Goal: Task Accomplishment & Management: Manage account settings

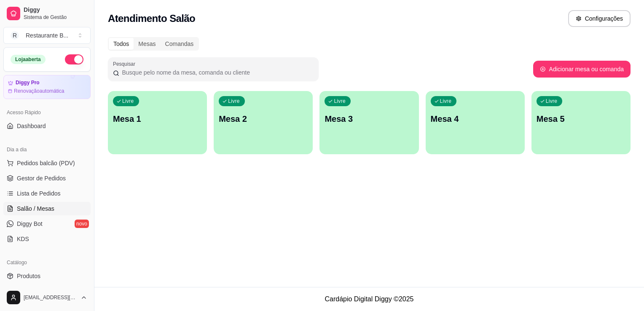
scroll to position [76, 0]
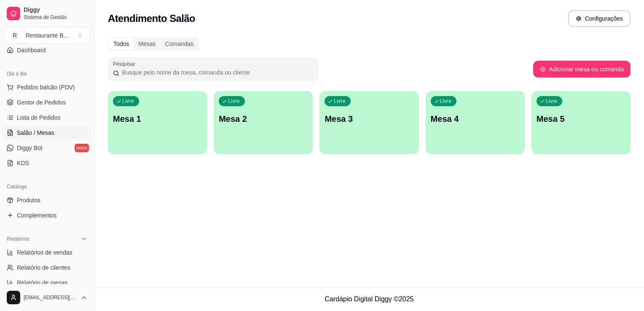
drag, startPoint x: 0, startPoint y: 0, endPoint x: 43, endPoint y: 109, distance: 116.9
click at [43, 109] on ul "Pedidos balcão (PDV) Gestor de Pedidos Lista de Pedidos Salão / Mesas Diggy Bot…" at bounding box center [46, 124] width 87 height 89
click at [43, 120] on span "Lista de Pedidos" at bounding box center [39, 117] width 44 height 8
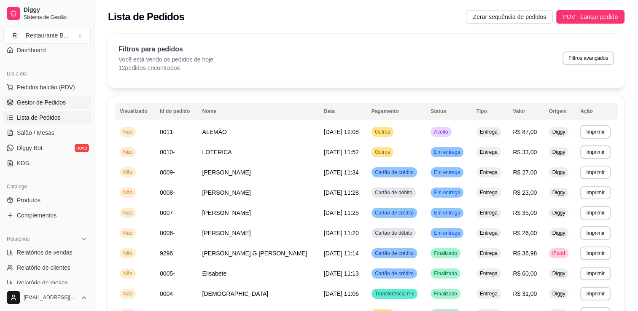
click at [46, 107] on link "Gestor de Pedidos" at bounding box center [46, 102] width 87 height 13
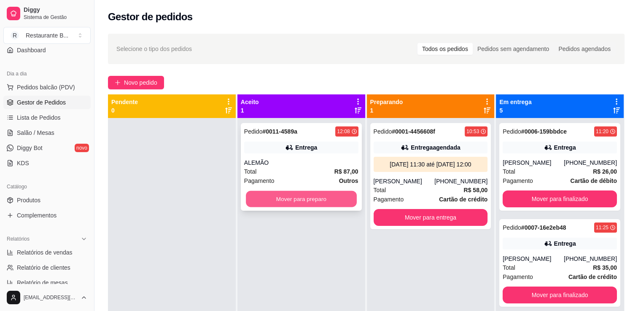
click at [319, 204] on button "Mover para preparo" at bounding box center [301, 199] width 111 height 16
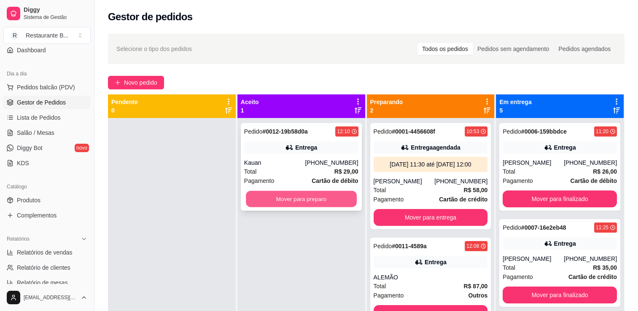
click at [289, 200] on button "Mover para preparo" at bounding box center [301, 199] width 111 height 16
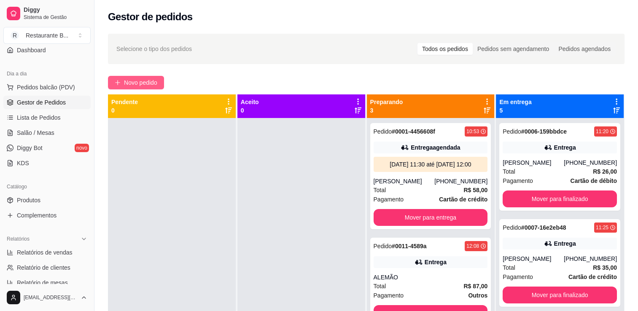
click at [149, 86] on span "Novo pedido" at bounding box center [140, 82] width 33 height 9
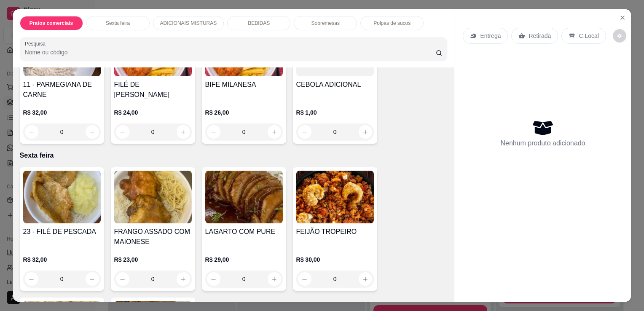
scroll to position [426, 0]
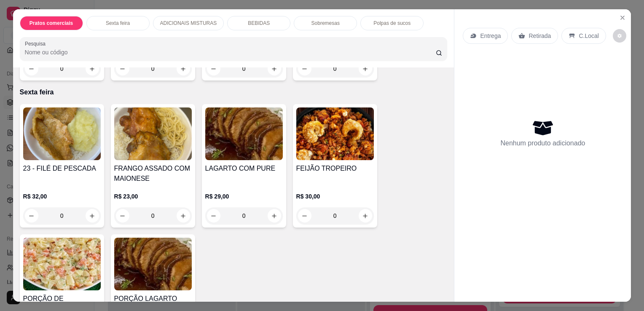
click at [184, 213] on div "0" at bounding box center [153, 215] width 78 height 17
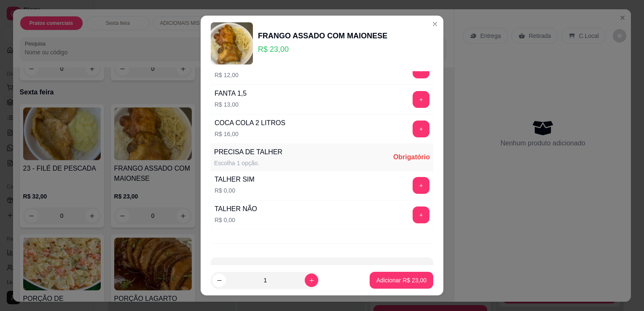
scroll to position [482, 0]
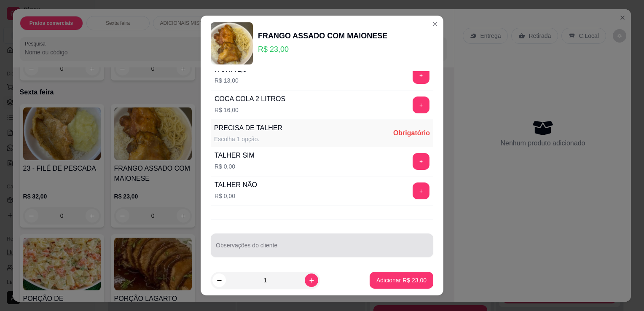
click at [282, 251] on div "Observações do cliente" at bounding box center [322, 245] width 223 height 24
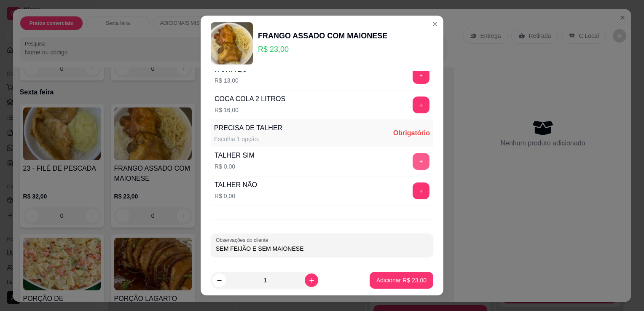
type input "SEM FEIJÃO E SEM MAIONESE"
click at [413, 153] on button "+" at bounding box center [421, 161] width 16 height 16
click at [389, 288] on button "Adicionar R$ 23,00" at bounding box center [401, 280] width 62 height 16
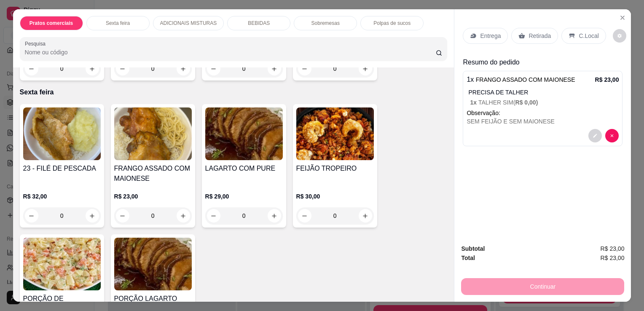
click at [183, 212] on div "0" at bounding box center [153, 215] width 78 height 17
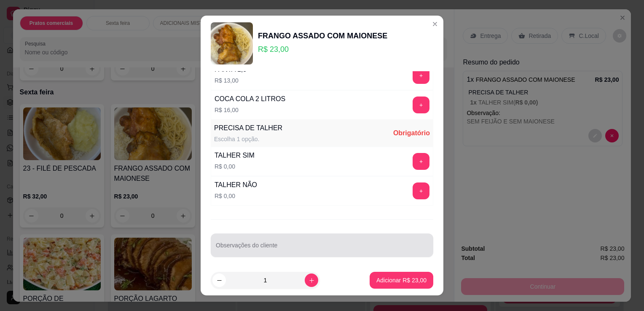
scroll to position [11, 0]
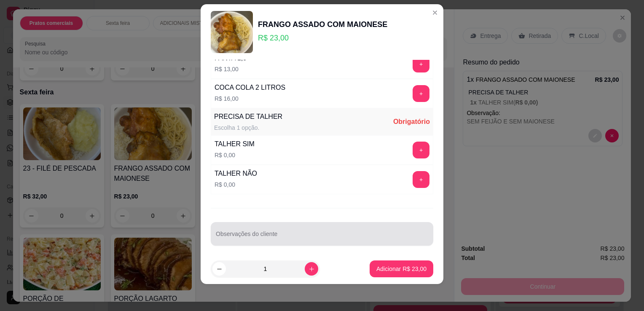
click at [256, 237] on input "Observações do cliente" at bounding box center [322, 237] width 212 height 8
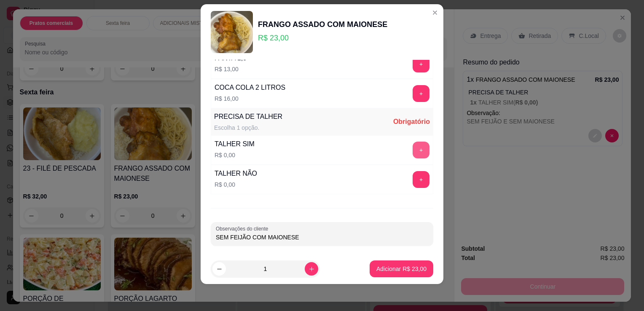
type input "SEM FEIJÃO COM MAIONESE"
click at [413, 150] on button "+" at bounding box center [421, 150] width 16 height 16
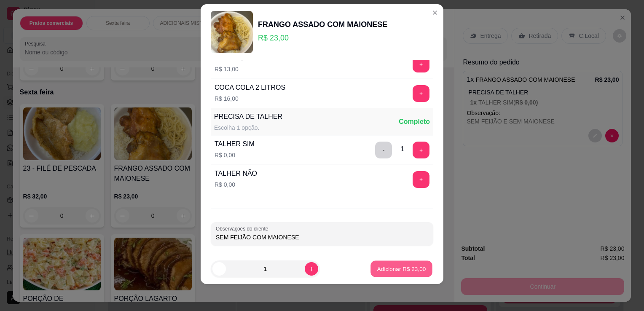
click at [387, 270] on p "Adicionar R$ 23,00" at bounding box center [401, 269] width 49 height 8
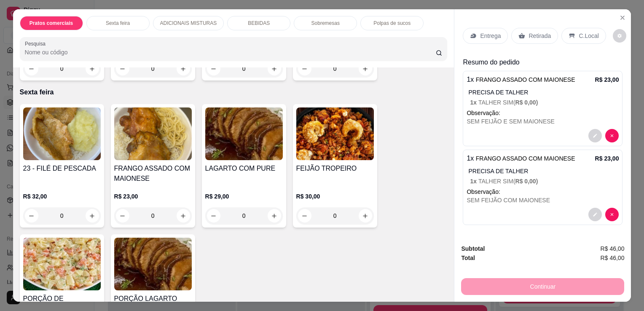
click at [180, 213] on div "0" at bounding box center [153, 215] width 78 height 17
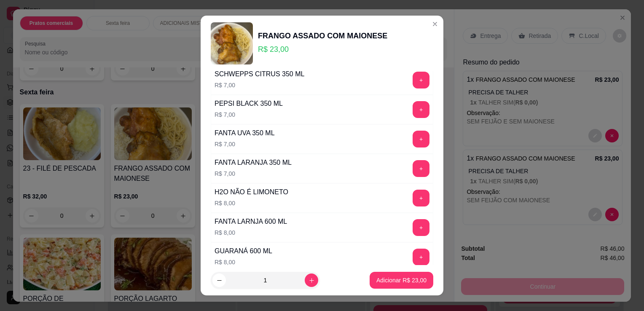
scroll to position [482, 0]
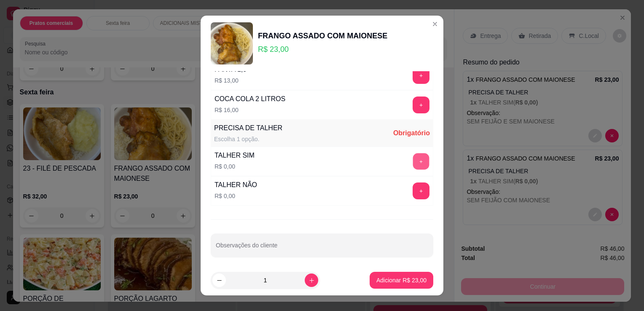
click at [413, 157] on button "+" at bounding box center [421, 161] width 16 height 16
click at [410, 281] on p "Adicionar R$ 23,00" at bounding box center [401, 280] width 49 height 8
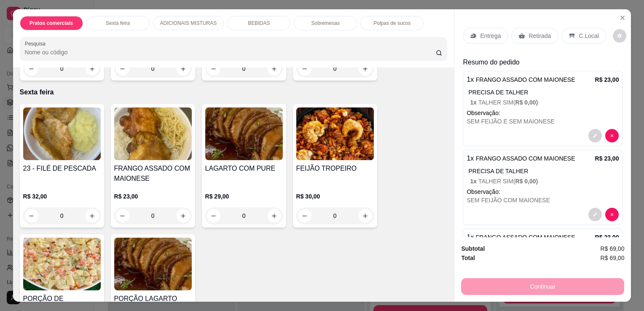
click at [272, 210] on div "0" at bounding box center [244, 215] width 78 height 17
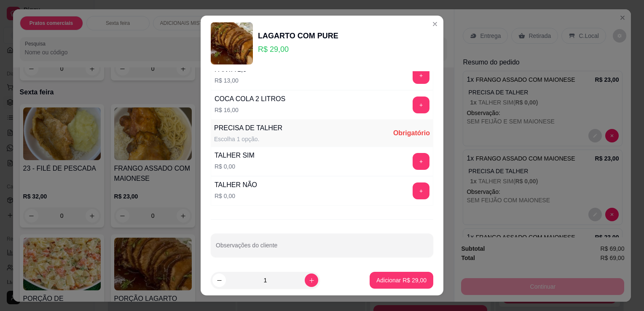
scroll to position [11, 0]
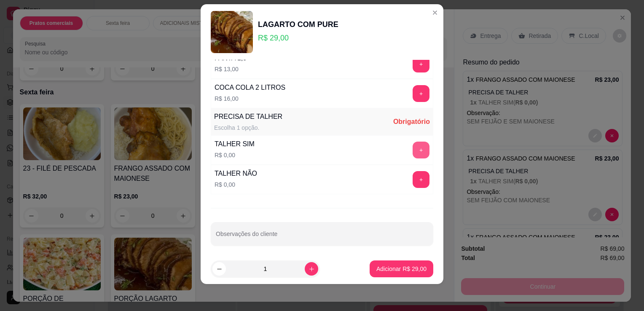
click at [413, 144] on button "+" at bounding box center [421, 150] width 17 height 17
click at [376, 266] on p "Adicionar R$ 29,00" at bounding box center [401, 269] width 50 height 8
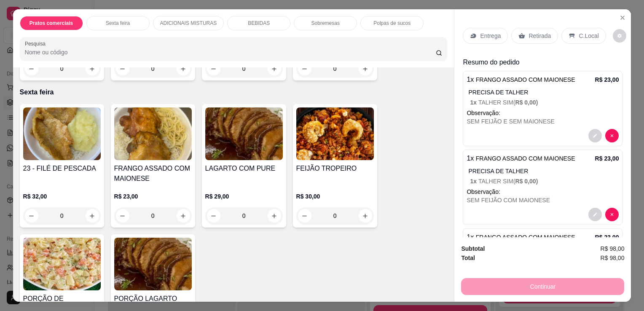
click at [488, 28] on div "Entrega" at bounding box center [485, 36] width 45 height 16
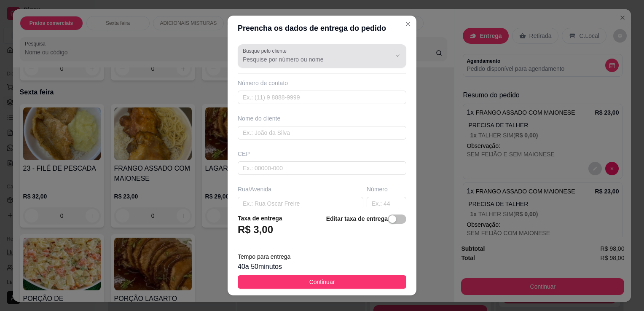
click at [348, 55] on div at bounding box center [322, 56] width 158 height 17
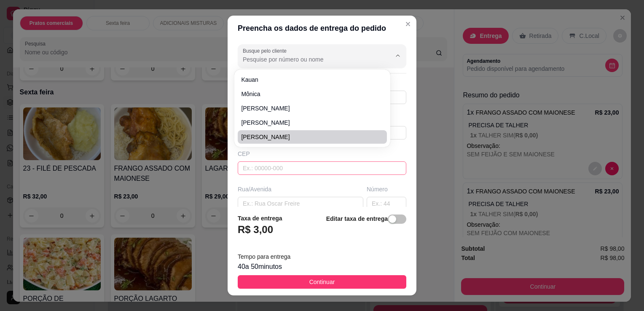
click at [295, 172] on input "text" at bounding box center [322, 167] width 169 height 13
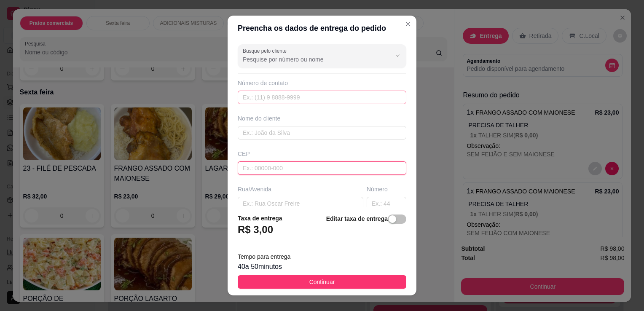
drag, startPoint x: 295, startPoint y: 172, endPoint x: 277, endPoint y: 104, distance: 70.2
click at [277, 104] on div "Busque pelo cliente Número de contato Nome do cliente CEP Rua/[GEOGRAPHIC_DATA]" at bounding box center [322, 124] width 189 height 166
click at [281, 99] on input "text" at bounding box center [322, 97] width 169 height 13
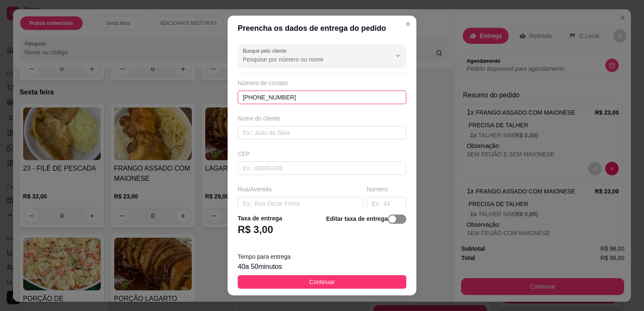
type input "[PHONE_NUMBER]"
click at [388, 223] on button "button" at bounding box center [397, 219] width 19 height 9
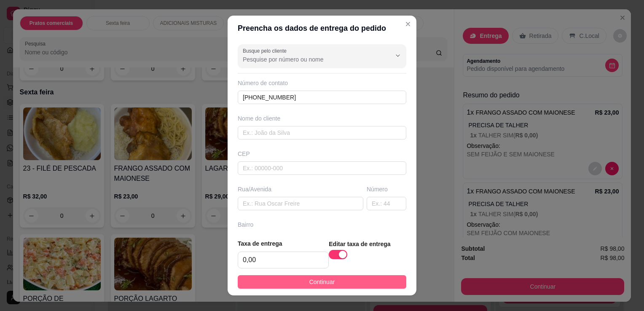
click at [378, 279] on button "Continuar" at bounding box center [322, 281] width 169 height 13
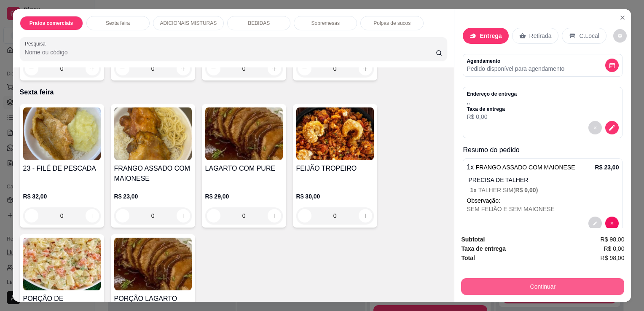
click at [556, 281] on button "Continuar" at bounding box center [542, 286] width 163 height 17
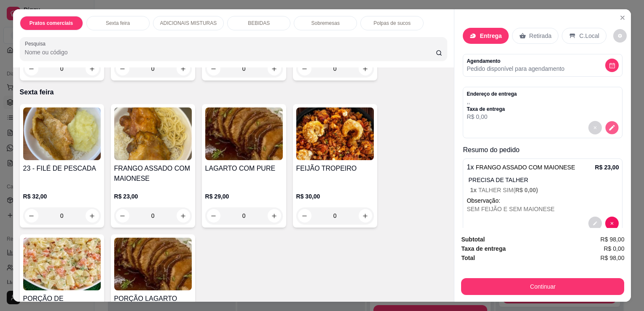
click at [609, 124] on icon "decrease-product-quantity" at bounding box center [612, 127] width 7 height 7
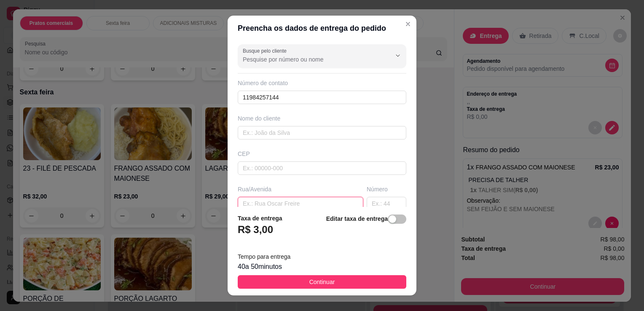
click at [334, 197] on input "text" at bounding box center [301, 203] width 126 height 13
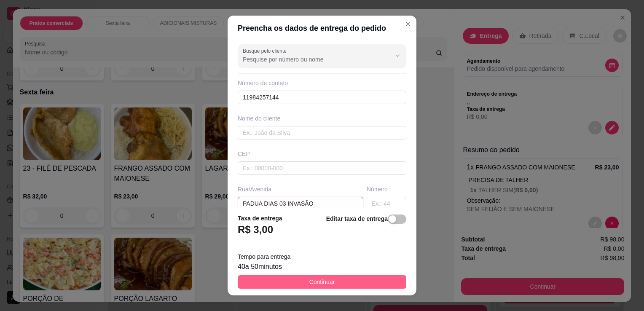
type input "PADUA DIAS 03 INVASÃO"
click at [332, 276] on button "Continuar" at bounding box center [322, 281] width 169 height 13
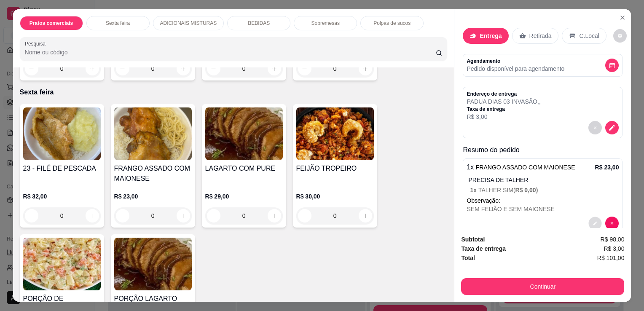
click at [589, 218] on button "decrease-product-quantity" at bounding box center [595, 223] width 13 height 13
click at [609, 126] on icon "decrease-product-quantity" at bounding box center [611, 127] width 5 height 5
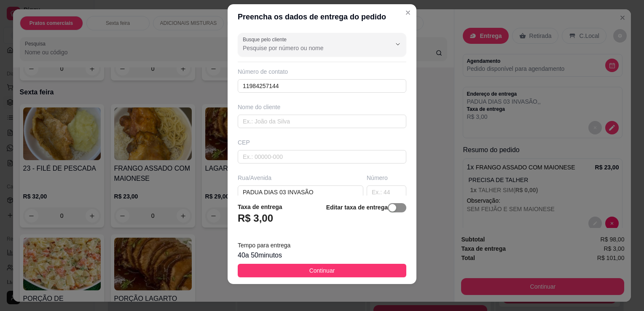
click at [389, 211] on div "button" at bounding box center [393, 208] width 8 height 8
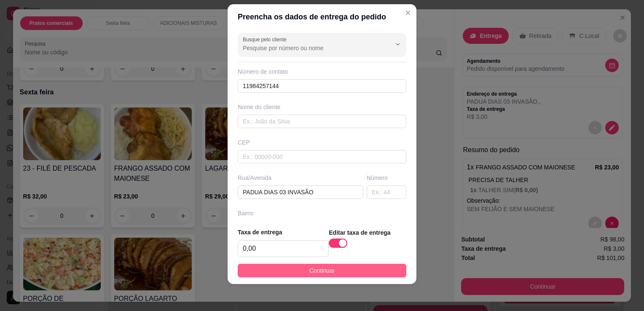
click at [366, 272] on button "Continuar" at bounding box center [322, 270] width 169 height 13
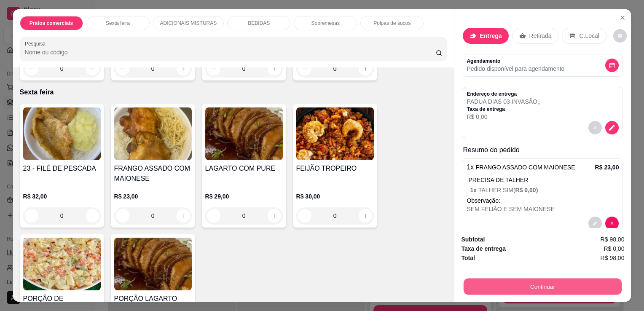
click at [468, 291] on button "Continuar" at bounding box center [543, 286] width 158 height 16
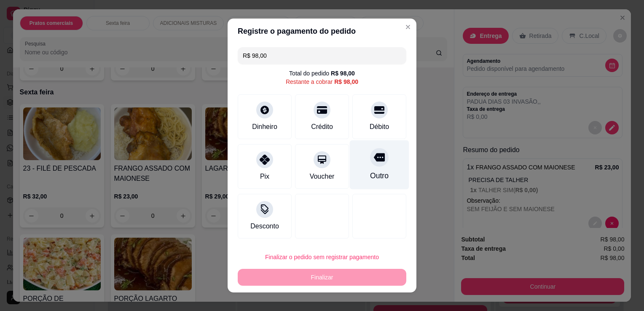
click at [370, 171] on div "Outro" at bounding box center [379, 175] width 19 height 11
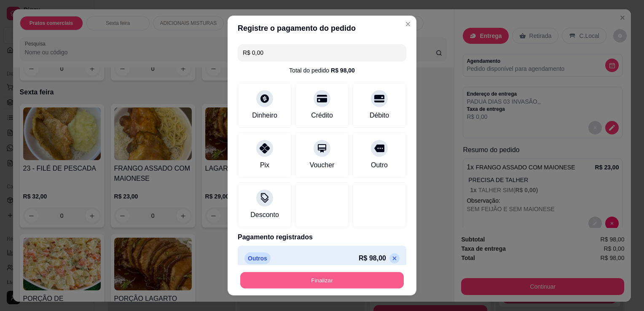
click at [353, 282] on button "Finalizar" at bounding box center [322, 280] width 164 height 16
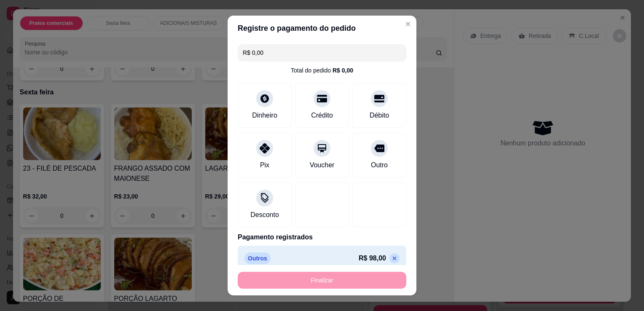
type input "-R$ 98,00"
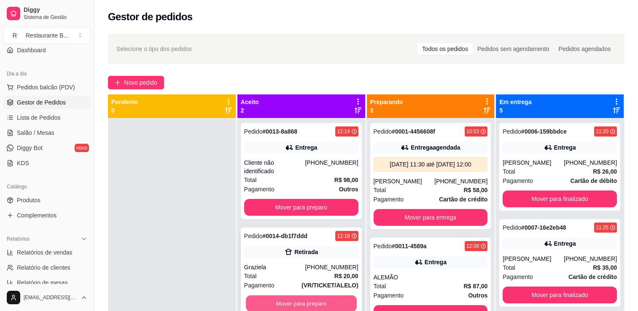
click at [317, 298] on button "Mover para preparo" at bounding box center [301, 303] width 111 height 16
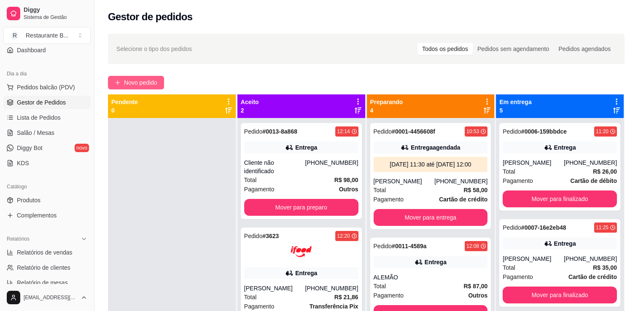
click at [145, 84] on span "Novo pedido" at bounding box center [140, 82] width 33 height 9
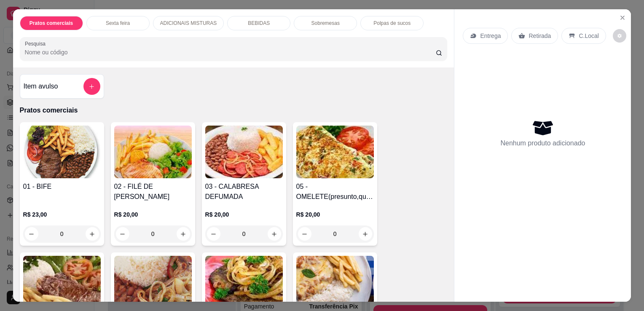
click at [272, 235] on div "0" at bounding box center [244, 233] width 78 height 17
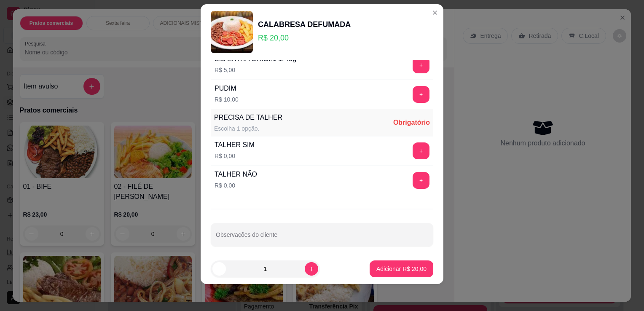
scroll to position [11, 0]
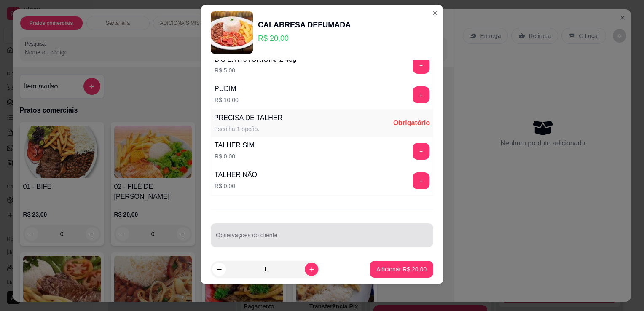
click at [302, 227] on div at bounding box center [322, 235] width 212 height 17
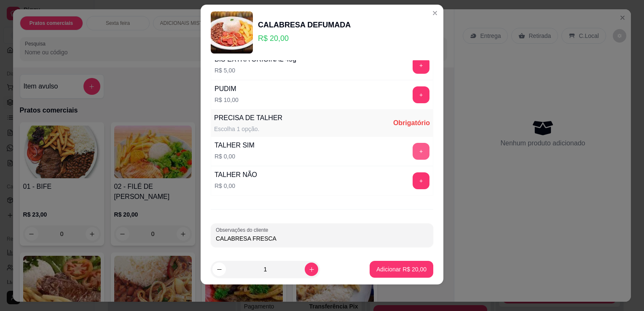
type input "CALABRESA FRESCA"
click at [413, 145] on button "+" at bounding box center [421, 151] width 16 height 16
click at [400, 268] on p "Adicionar R$ 20,00" at bounding box center [401, 269] width 50 height 8
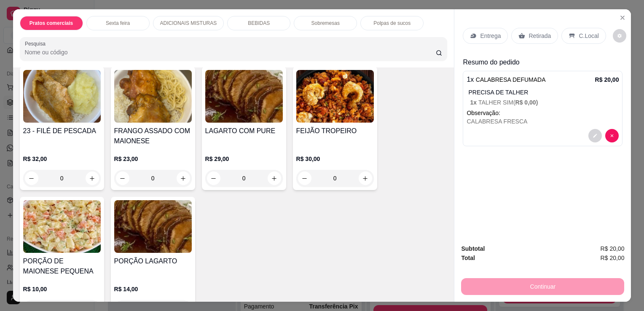
scroll to position [465, 0]
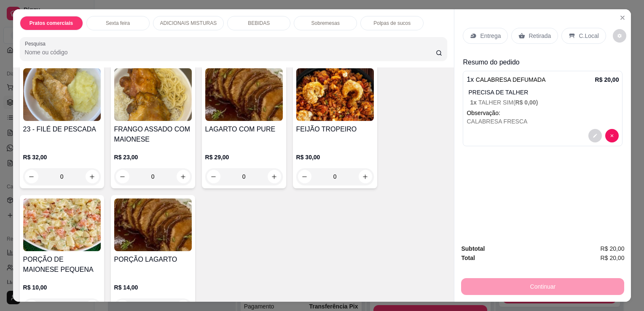
click at [178, 176] on div "0" at bounding box center [153, 176] width 78 height 17
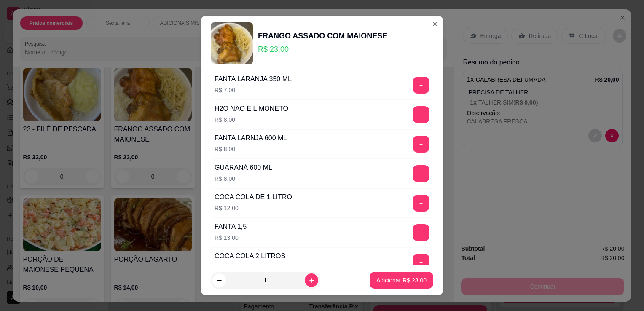
scroll to position [482, 0]
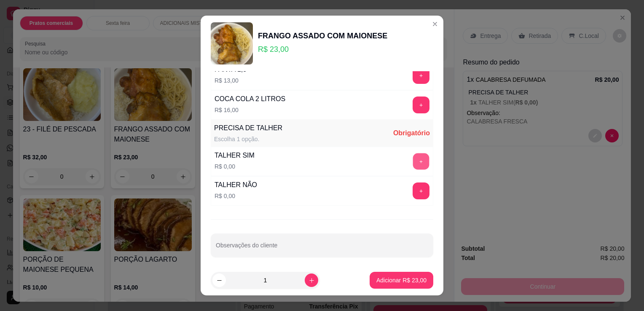
click at [413, 161] on button "+" at bounding box center [421, 161] width 16 height 16
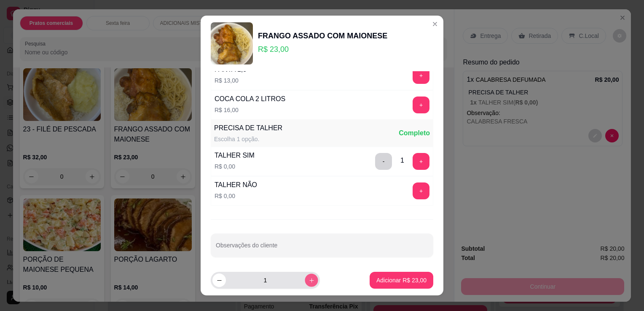
click at [309, 280] on icon "increase-product-quantity" at bounding box center [312, 280] width 6 height 6
type input "4"
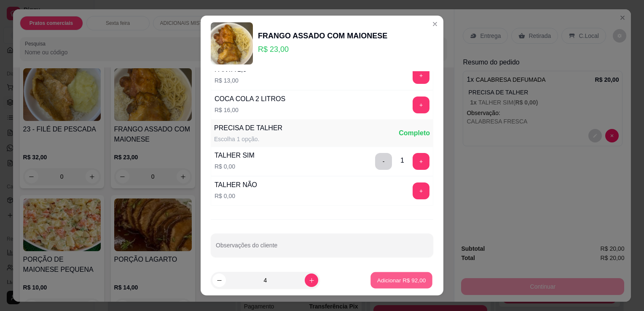
click at [388, 281] on p "Adicionar R$ 92,00" at bounding box center [401, 280] width 49 height 8
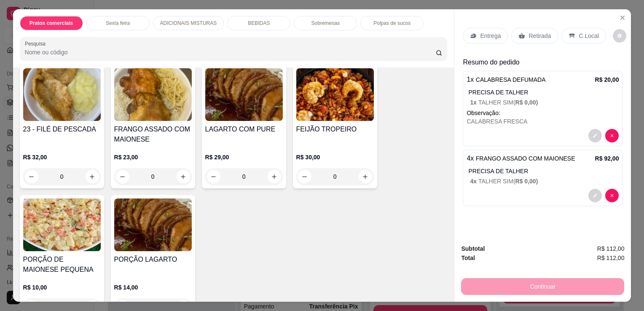
click at [492, 36] on p "Entrega" at bounding box center [490, 36] width 21 height 8
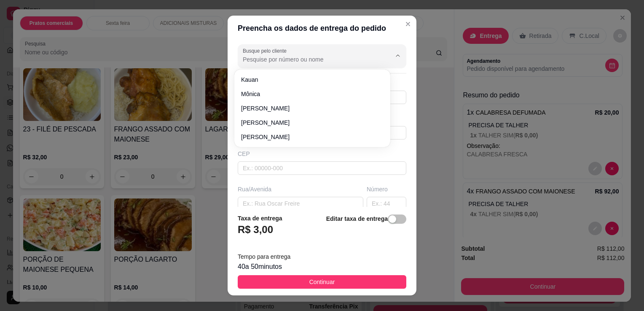
click at [341, 55] on input "Busque pelo cliente" at bounding box center [310, 59] width 135 height 8
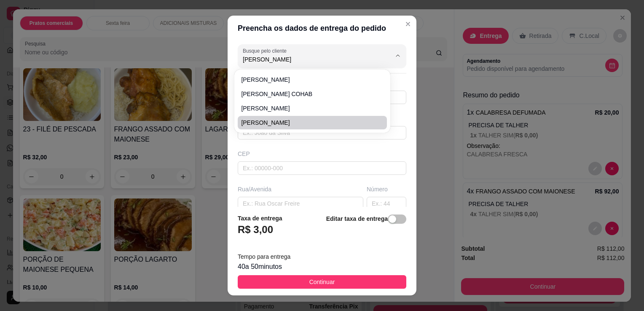
click at [317, 121] on span "[PERSON_NAME]" at bounding box center [308, 122] width 134 height 8
type input "[PERSON_NAME]"
type input "11960695671"
type input "[PERSON_NAME]"
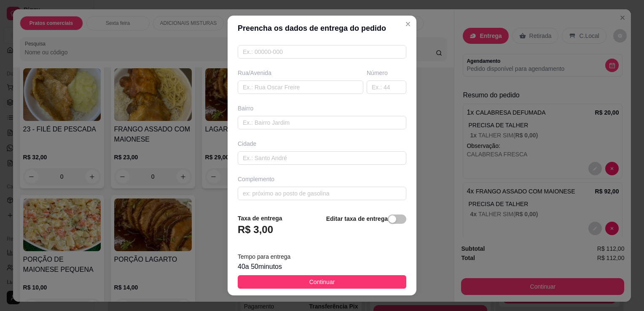
scroll to position [11, 0]
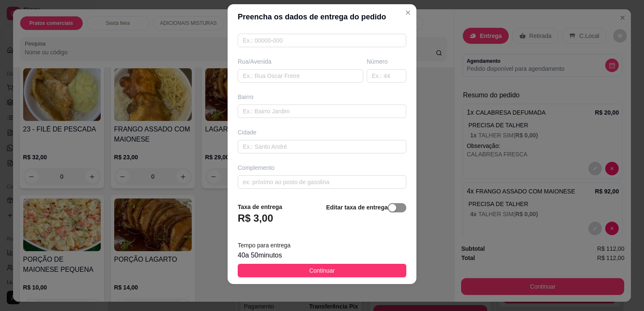
type input "[PERSON_NAME]"
click at [389, 212] on div "button" at bounding box center [393, 208] width 8 height 8
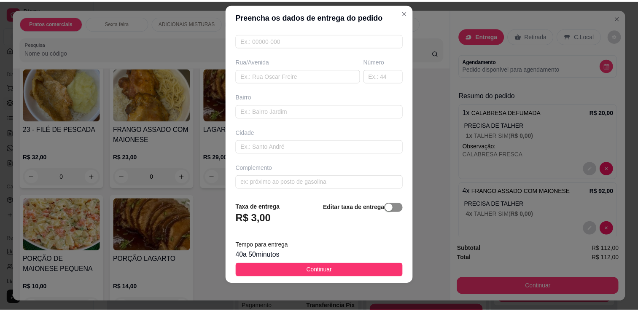
scroll to position [91, 0]
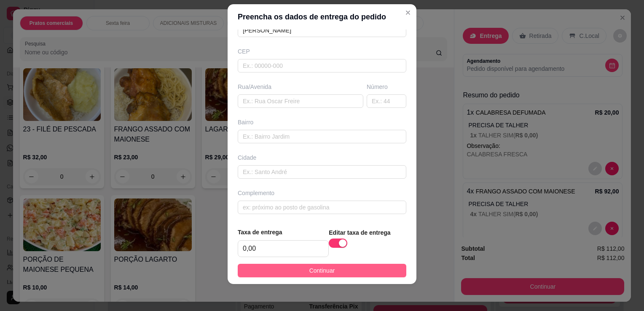
click at [376, 272] on button "Continuar" at bounding box center [322, 270] width 169 height 13
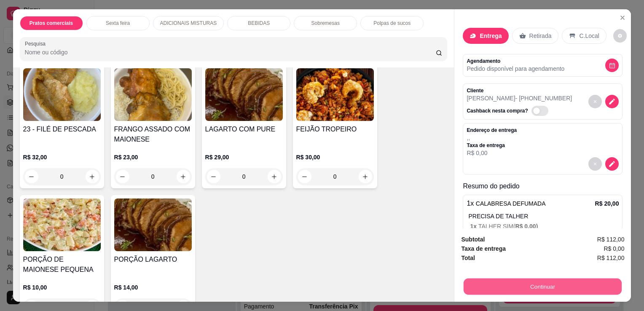
click at [521, 281] on button "Continuar" at bounding box center [543, 286] width 158 height 16
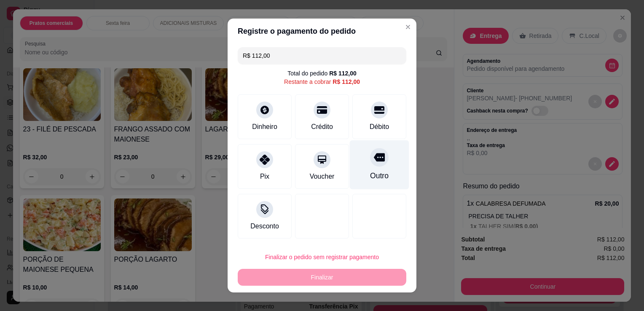
click at [370, 164] on div at bounding box center [379, 157] width 19 height 19
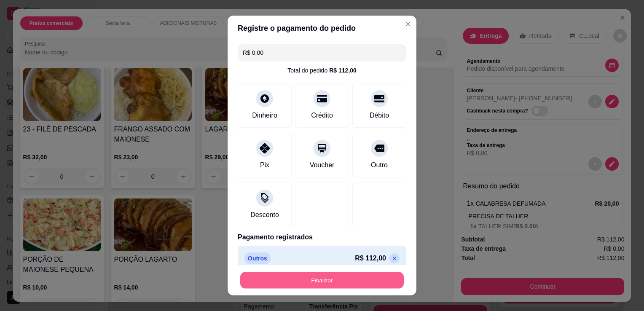
click at [367, 282] on button "Finalizar" at bounding box center [322, 280] width 164 height 16
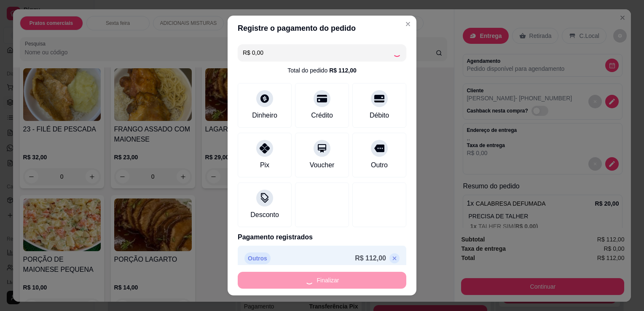
type input "-R$ 112,00"
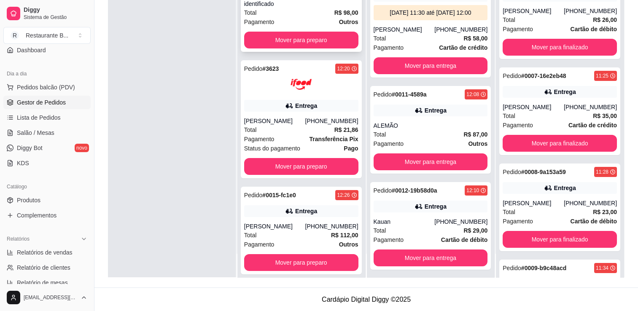
scroll to position [128, 0]
click at [282, 255] on button "Mover para preparo" at bounding box center [301, 263] width 111 height 16
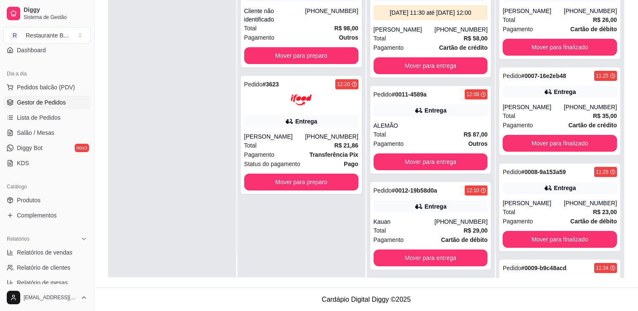
scroll to position [0, 0]
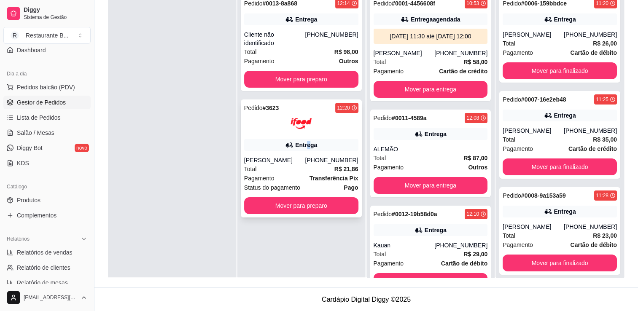
drag, startPoint x: 580, startPoint y: 3, endPoint x: 306, endPoint y: 138, distance: 305.9
click at [306, 141] on div "Entrega" at bounding box center [306, 145] width 22 height 8
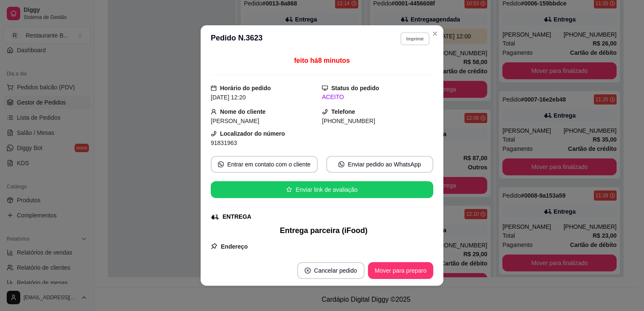
click at [407, 41] on button "Imprimir" at bounding box center [414, 38] width 29 height 13
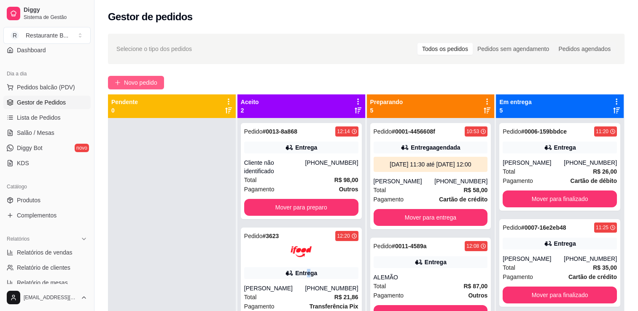
click at [134, 80] on span "Novo pedido" at bounding box center [140, 82] width 33 height 9
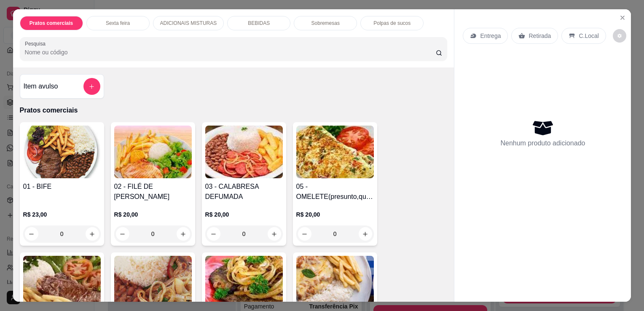
click at [89, 229] on div "0" at bounding box center [62, 233] width 78 height 17
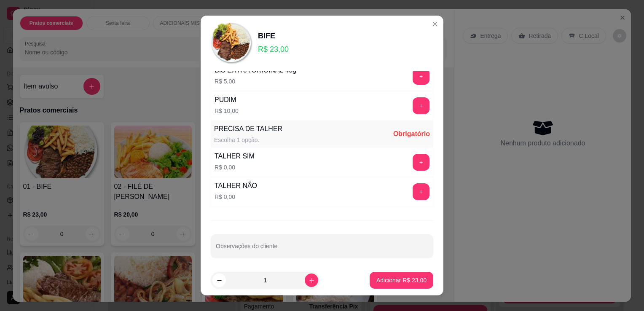
scroll to position [11, 0]
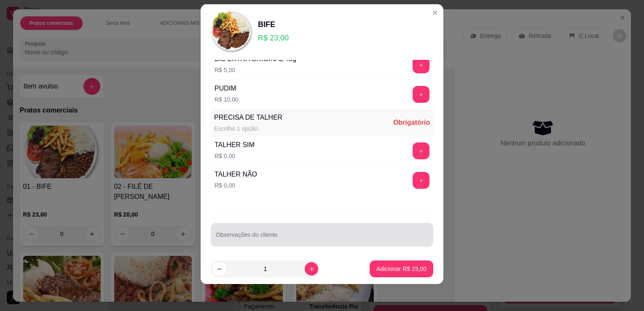
click at [260, 226] on div at bounding box center [322, 234] width 212 height 17
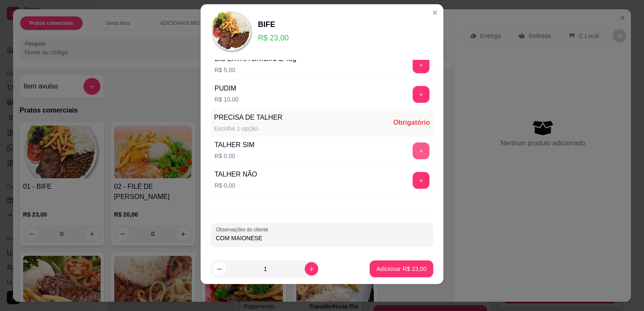
type input "COM MAIONESE"
click at [413, 151] on button "+" at bounding box center [421, 151] width 16 height 16
click at [401, 270] on p "Adicionar R$ 23,00" at bounding box center [401, 269] width 50 height 8
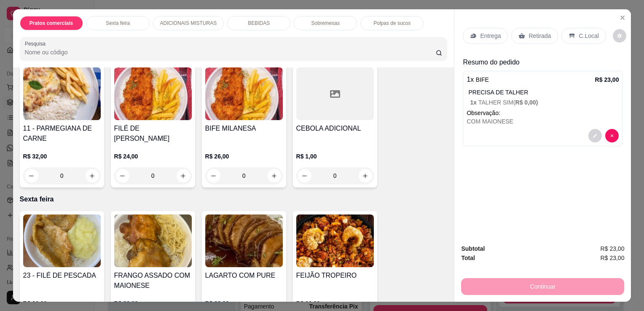
scroll to position [229, 0]
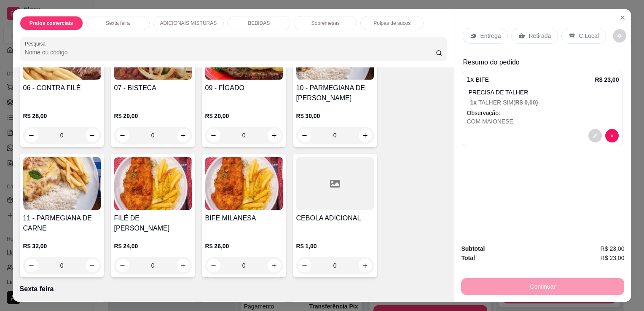
click at [362, 132] on div "0" at bounding box center [335, 135] width 78 height 17
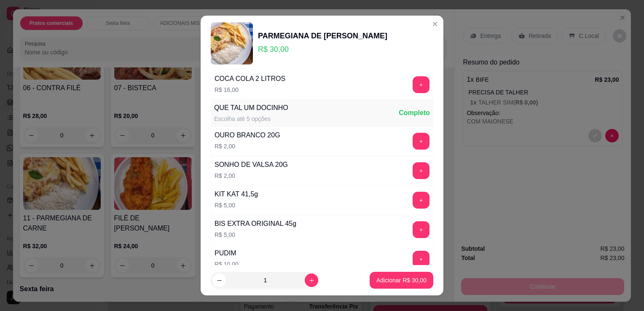
scroll to position [655, 0]
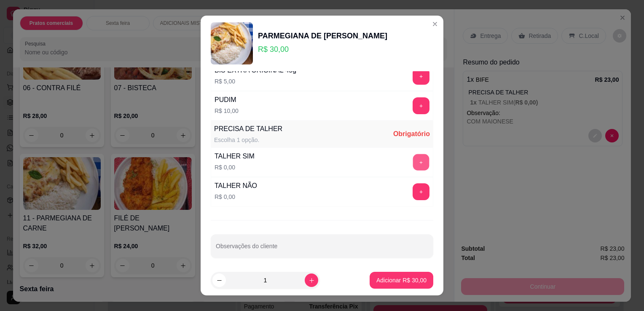
click at [413, 161] on button "+" at bounding box center [421, 162] width 16 height 16
click at [400, 284] on button "Adicionar R$ 30,00" at bounding box center [401, 280] width 62 height 16
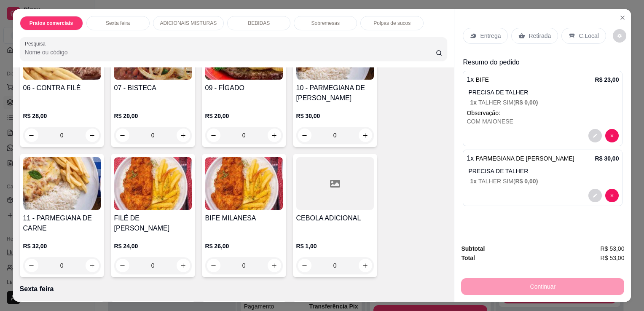
click at [480, 34] on p "Entrega" at bounding box center [490, 36] width 21 height 8
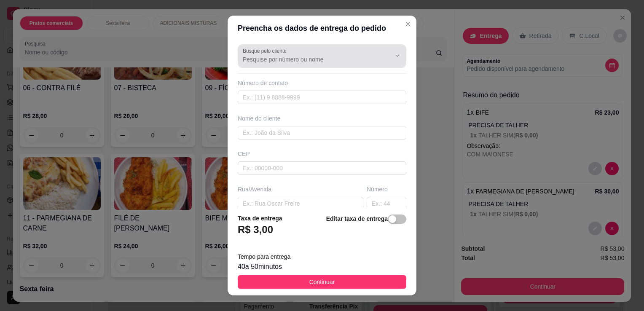
click at [328, 50] on div at bounding box center [322, 56] width 158 height 17
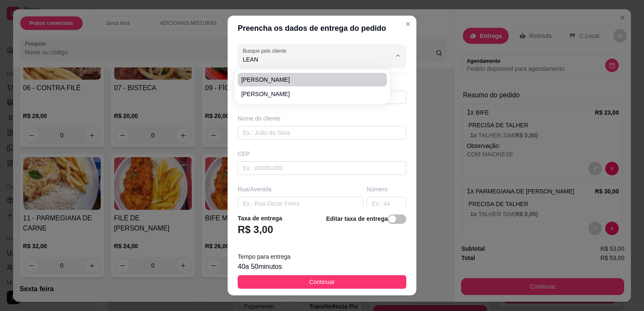
click at [317, 76] on span "[PERSON_NAME]" at bounding box center [308, 79] width 134 height 8
type input "[PERSON_NAME]"
type input "11953894322"
type input "[PERSON_NAME]"
type input "PADUA DIAS 84"
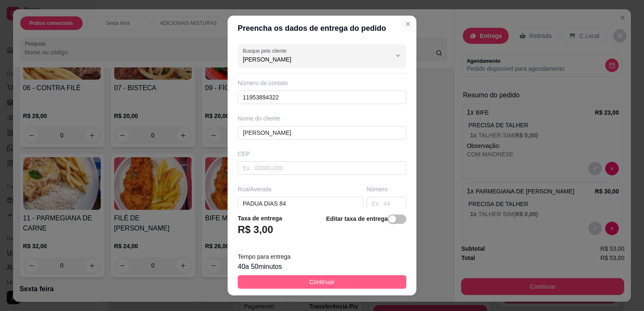
type input "[PERSON_NAME]"
click at [345, 284] on button "Continuar" at bounding box center [322, 281] width 169 height 13
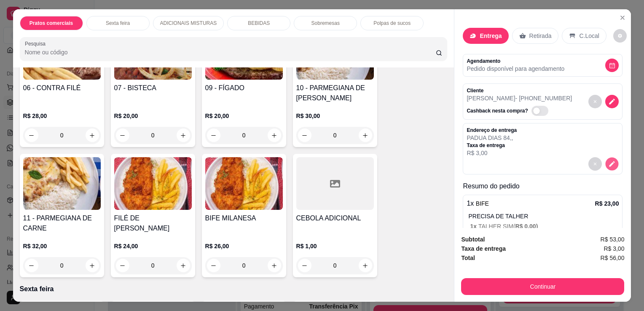
click at [606, 164] on button "decrease-product-quantity" at bounding box center [612, 164] width 13 height 13
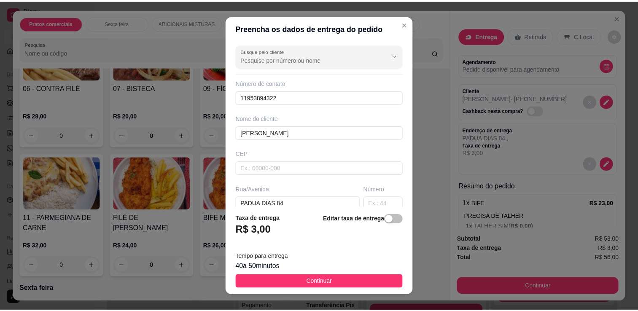
scroll to position [11, 0]
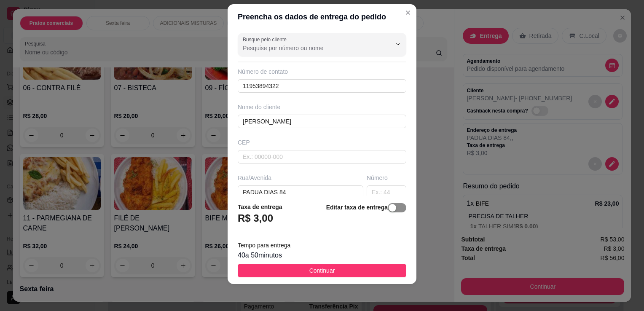
click at [388, 206] on button "button" at bounding box center [397, 207] width 19 height 9
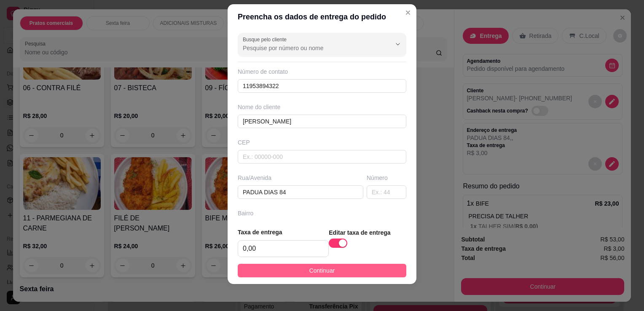
click at [379, 274] on button "Continuar" at bounding box center [322, 270] width 169 height 13
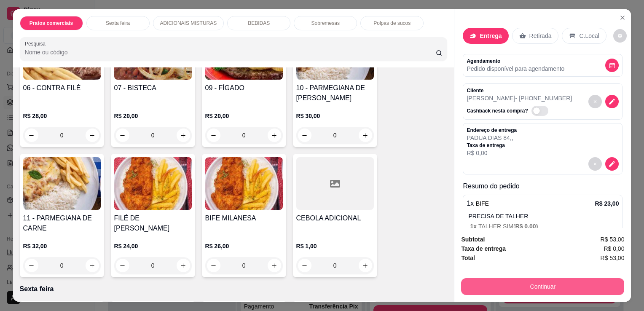
click at [515, 279] on button "Continuar" at bounding box center [542, 286] width 163 height 17
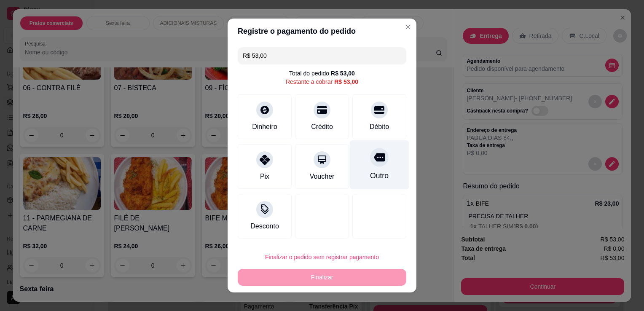
click at [371, 174] on div "Outro" at bounding box center [379, 175] width 19 height 11
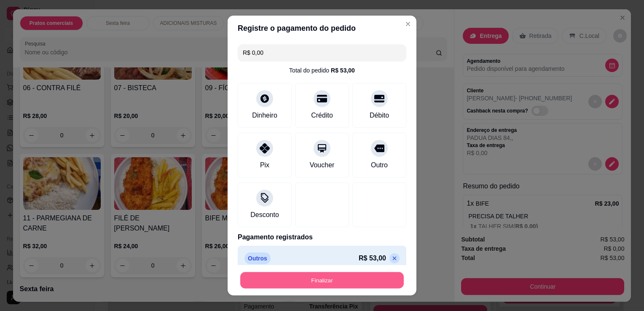
click at [369, 286] on button "Finalizar" at bounding box center [322, 280] width 164 height 16
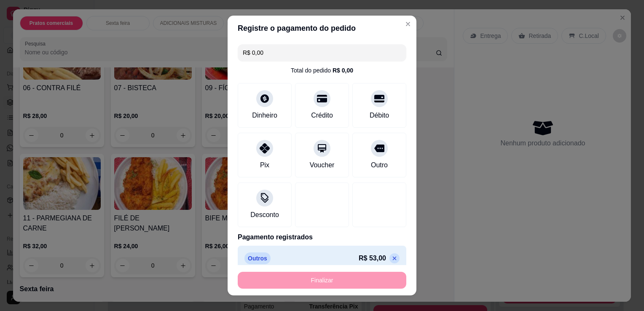
type input "-R$ 53,00"
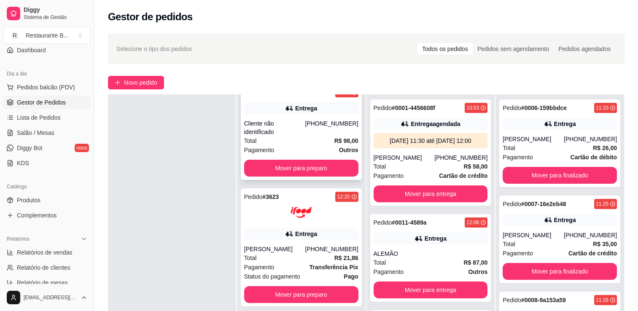
scroll to position [128, 0]
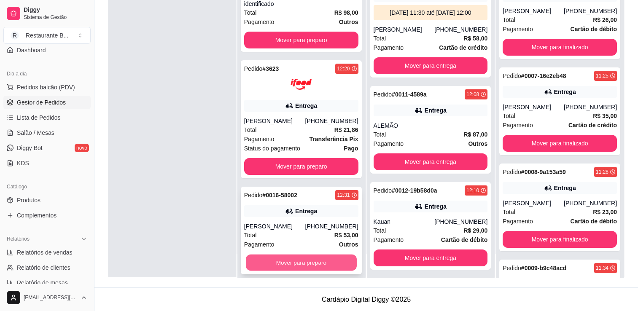
click at [287, 255] on button "Mover para preparo" at bounding box center [301, 263] width 111 height 16
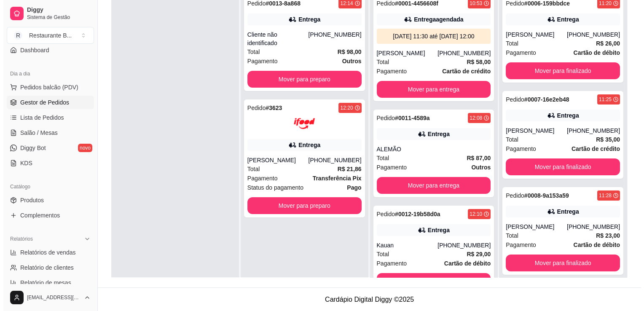
scroll to position [0, 0]
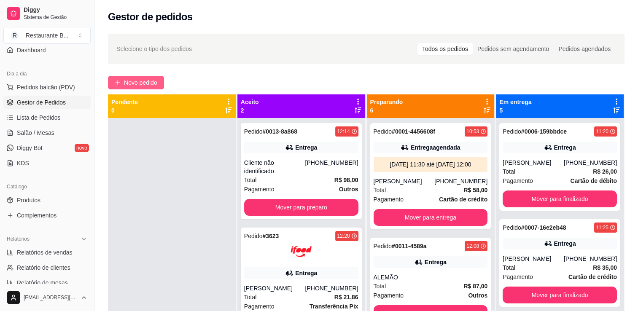
click at [146, 82] on span "Novo pedido" at bounding box center [140, 82] width 33 height 9
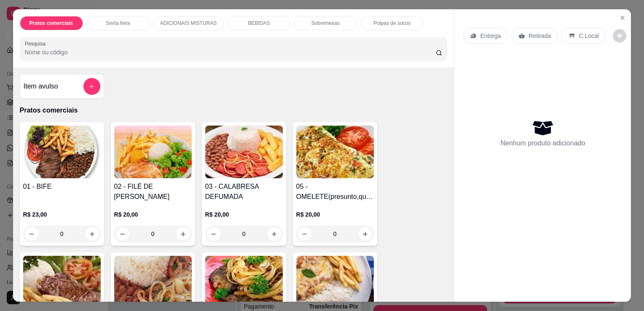
click at [177, 233] on div "0" at bounding box center [153, 233] width 78 height 17
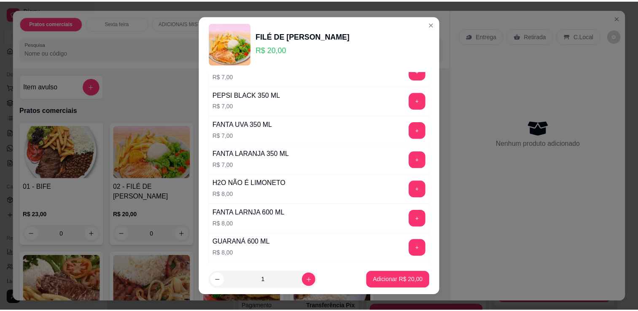
scroll to position [655, 0]
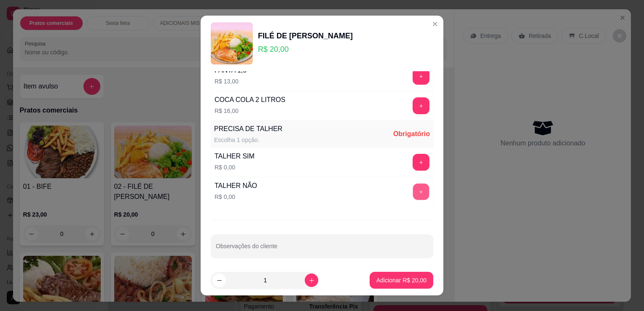
click at [413, 188] on button "+" at bounding box center [421, 192] width 16 height 16
click at [406, 279] on p "Adicionar R$ 20,00" at bounding box center [401, 280] width 49 height 8
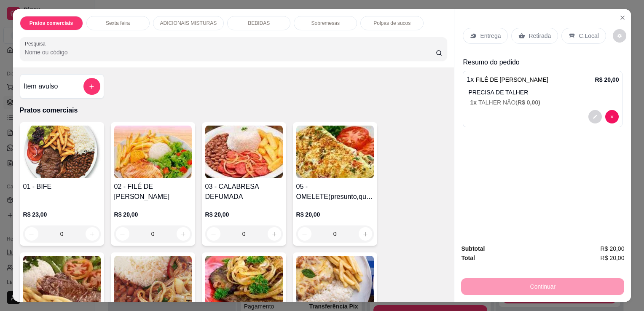
click at [535, 33] on p "Retirada" at bounding box center [540, 36] width 22 height 8
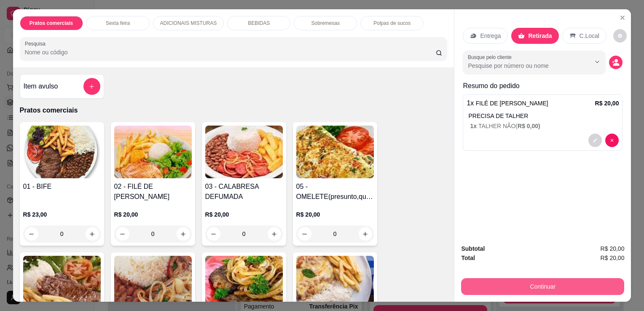
click at [550, 278] on button "Continuar" at bounding box center [542, 286] width 163 height 17
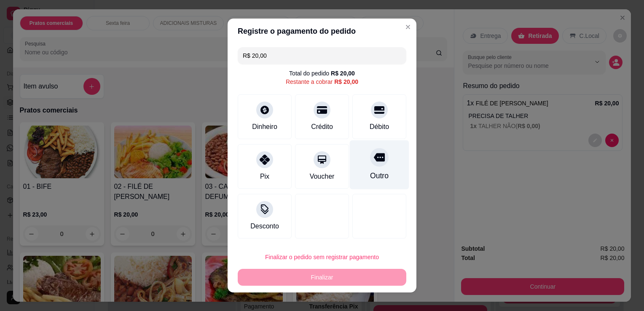
click at [377, 178] on div "Outro" at bounding box center [379, 175] width 19 height 11
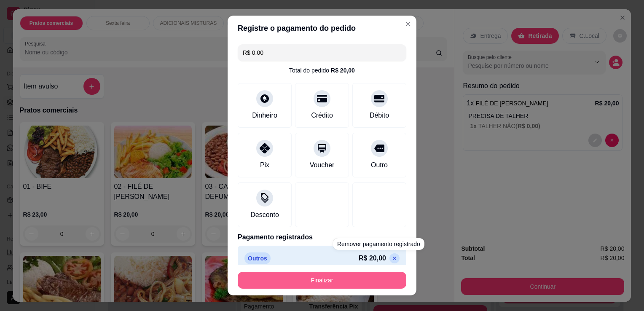
click at [376, 281] on button "Finalizar" at bounding box center [322, 280] width 169 height 17
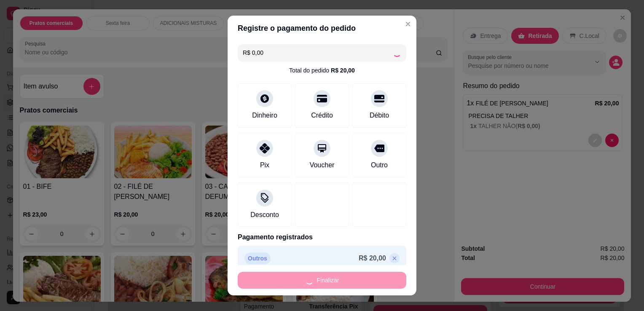
type input "-R$ 20,00"
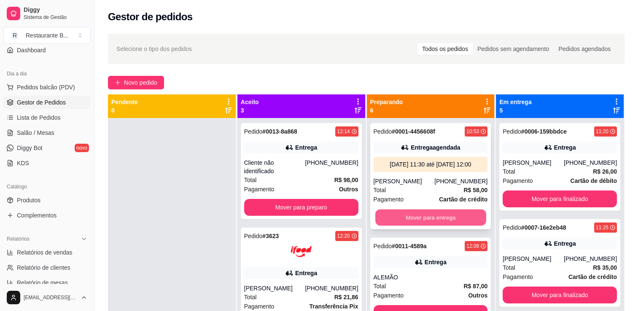
click at [442, 221] on button "Mover para entrega" at bounding box center [430, 217] width 111 height 16
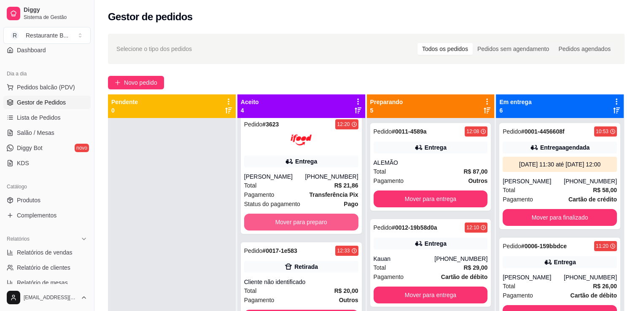
scroll to position [24, 0]
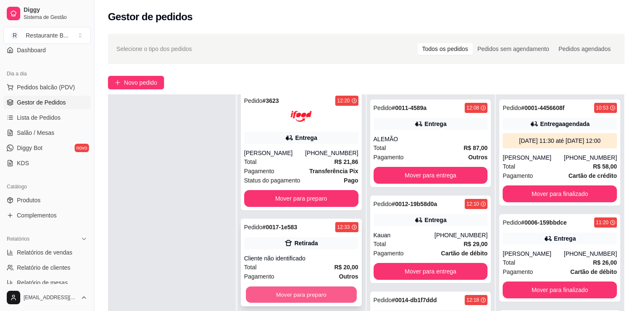
click at [317, 292] on button "Mover para preparo" at bounding box center [301, 295] width 111 height 16
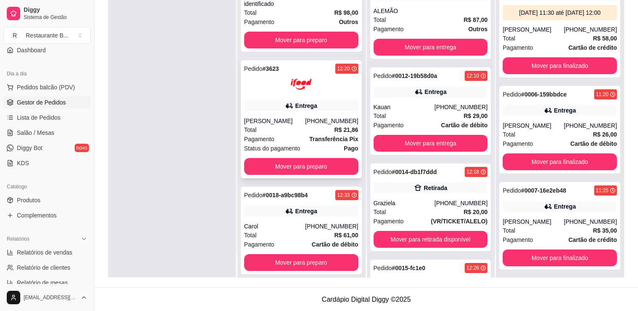
scroll to position [128, 0]
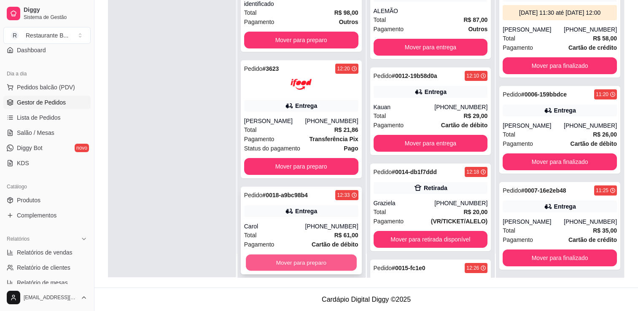
click at [322, 260] on button "Mover para preparo" at bounding box center [301, 263] width 111 height 16
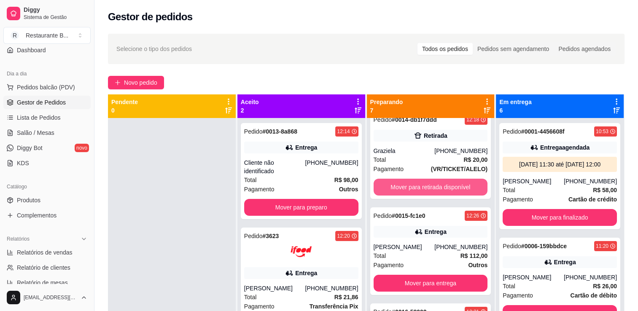
scroll to position [174, 0]
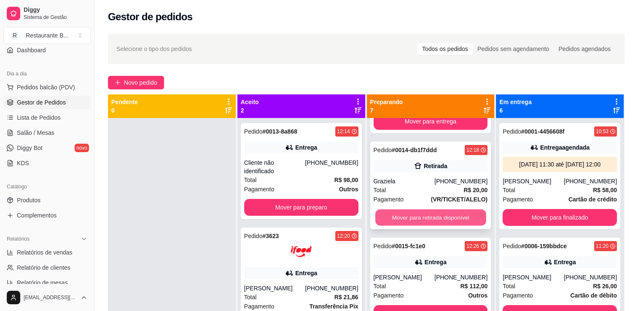
click at [449, 213] on button "Mover para retirada disponível" at bounding box center [430, 217] width 111 height 16
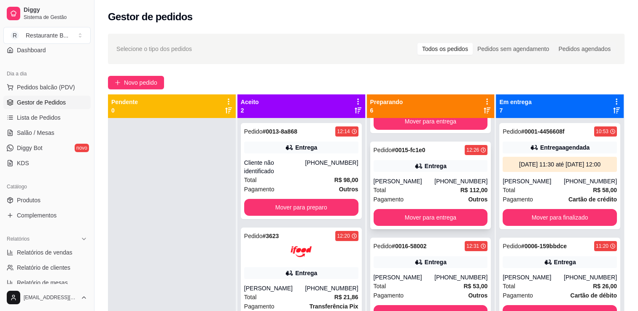
scroll to position [0, 0]
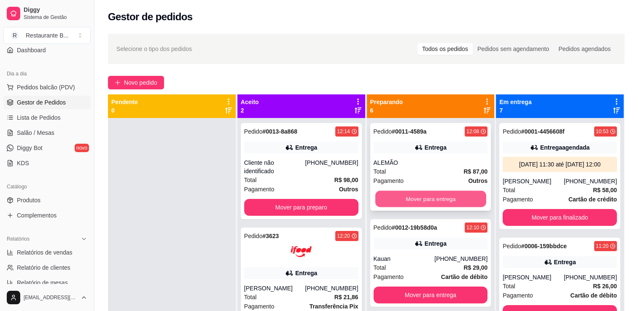
click at [449, 196] on button "Mover para entrega" at bounding box center [430, 199] width 111 height 16
click at [449, 204] on button "Mover para entrega" at bounding box center [430, 199] width 111 height 16
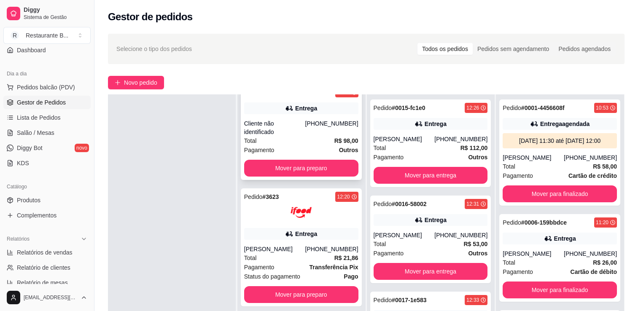
scroll to position [128, 0]
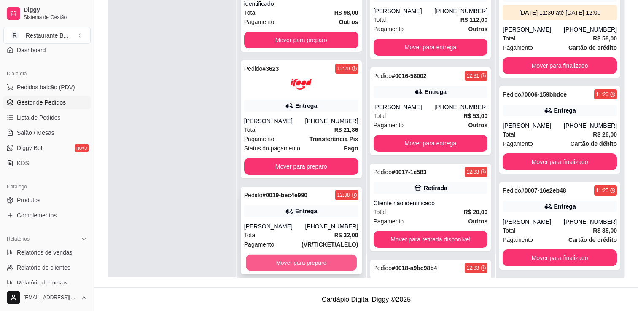
click at [298, 258] on button "Mover para preparo" at bounding box center [301, 263] width 111 height 16
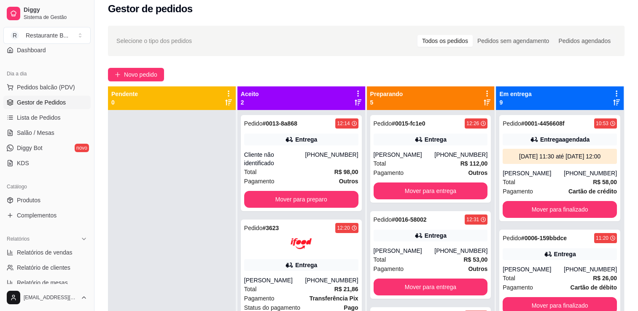
scroll to position [0, 0]
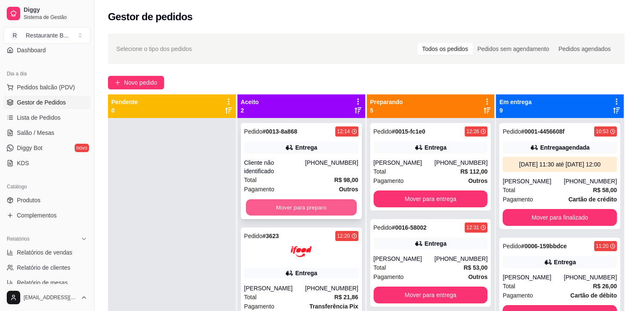
click at [314, 201] on button "Mover para preparo" at bounding box center [301, 207] width 111 height 16
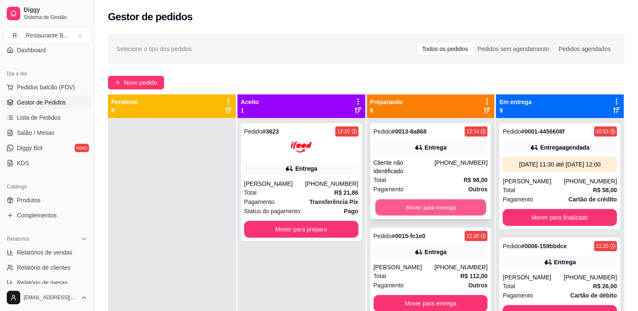
click at [420, 199] on button "Mover para entrega" at bounding box center [430, 207] width 111 height 16
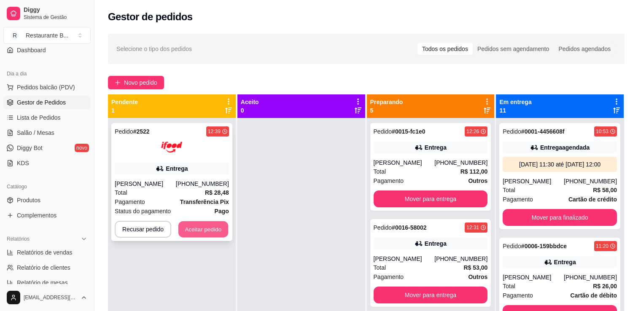
click at [212, 224] on button "Aceitar pedido" at bounding box center [203, 229] width 50 height 16
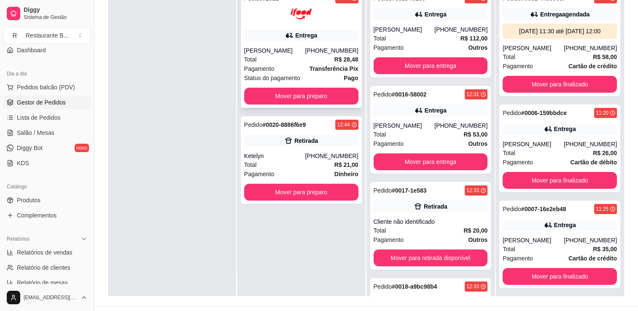
scroll to position [128, 0]
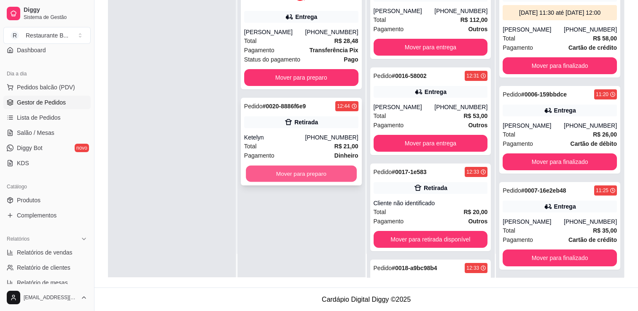
click at [346, 177] on button "Mover para preparo" at bounding box center [301, 174] width 111 height 16
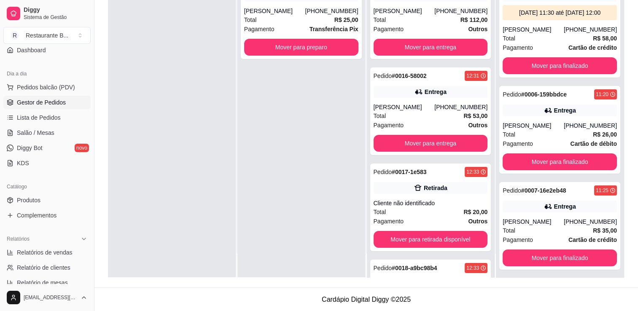
click at [306, 117] on div "Pedido # 0022-8cbaa77d 12:49 Entrega [PERSON_NAME] [PHONE_NUMBER] Total R$ 25,0…" at bounding box center [301, 121] width 128 height 311
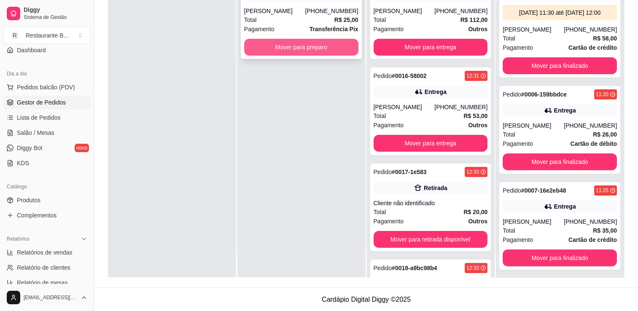
click at [329, 46] on button "Mover para preparo" at bounding box center [301, 47] width 114 height 17
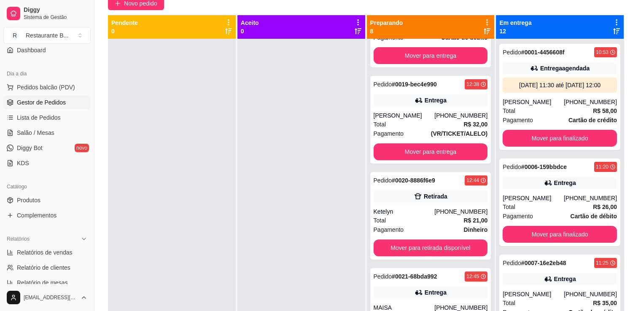
scroll to position [356, 0]
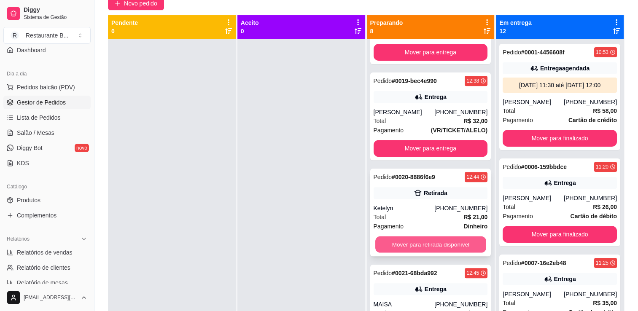
click at [438, 241] on button "Mover para retirada disponível" at bounding box center [430, 244] width 111 height 16
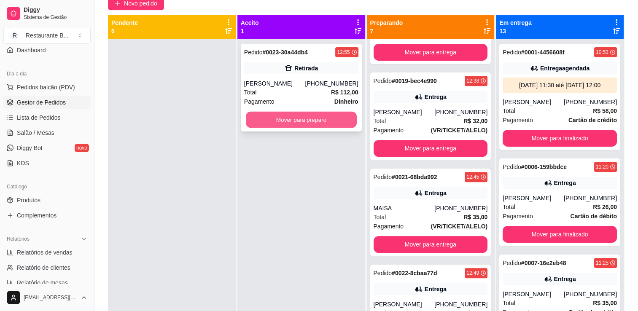
click at [319, 126] on button "Mover para preparo" at bounding box center [301, 120] width 111 height 16
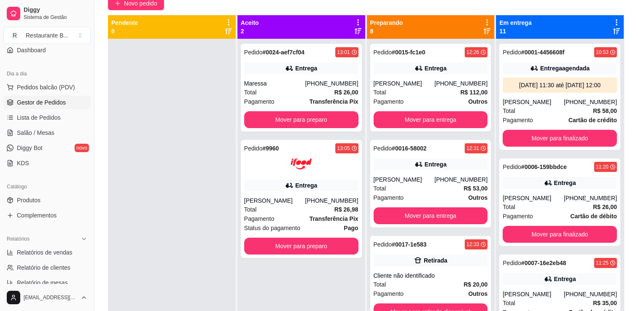
scroll to position [0, 0]
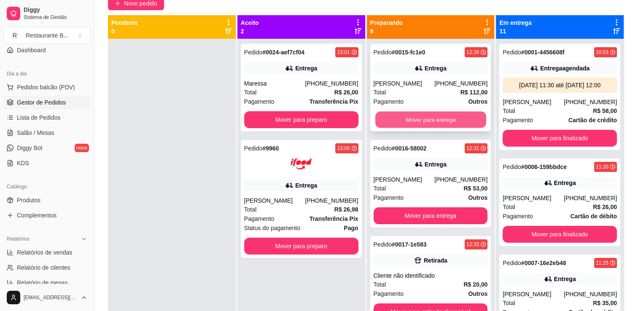
click at [422, 114] on button "Mover para entrega" at bounding box center [430, 120] width 111 height 16
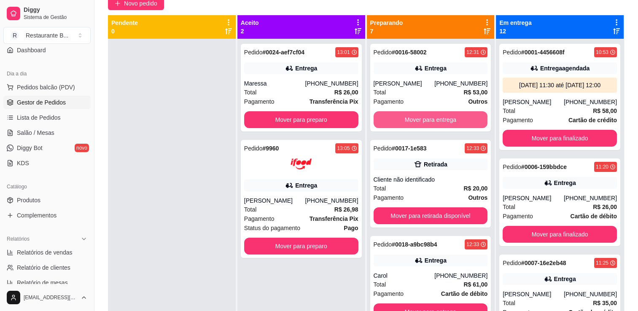
click at [422, 114] on button "Mover para entrega" at bounding box center [430, 119] width 114 height 17
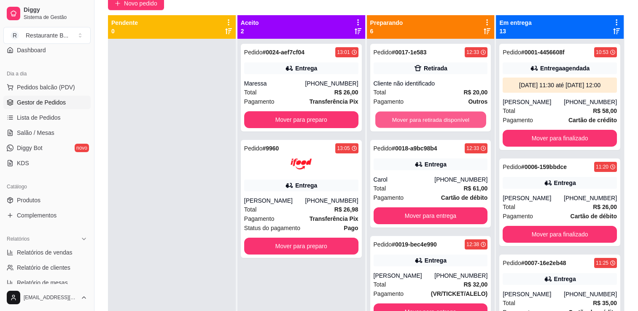
click at [422, 114] on button "Mover para retirada disponível" at bounding box center [430, 120] width 111 height 16
click at [422, 114] on button "Mover para entrega" at bounding box center [430, 120] width 111 height 16
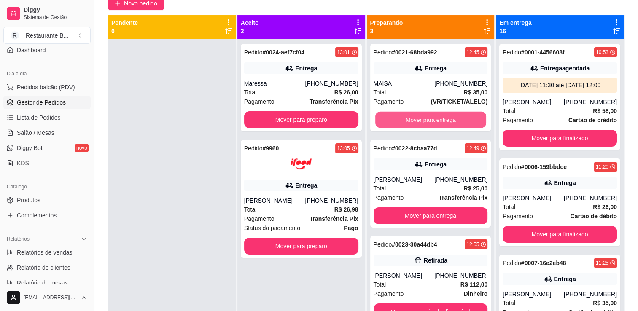
click at [422, 114] on button "Mover para entrega" at bounding box center [430, 120] width 111 height 16
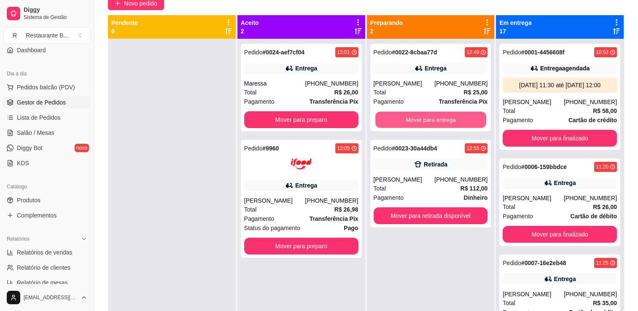
click at [422, 114] on button "Mover para entrega" at bounding box center [430, 120] width 111 height 16
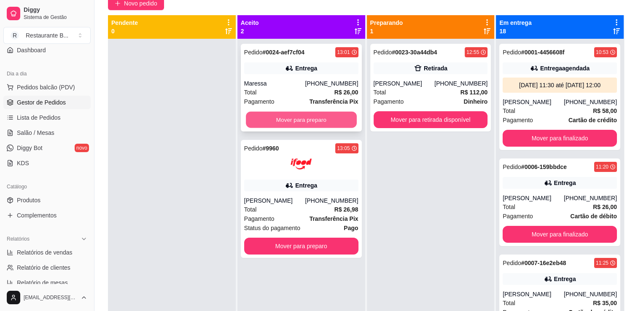
click at [296, 119] on button "Mover para preparo" at bounding box center [301, 120] width 111 height 16
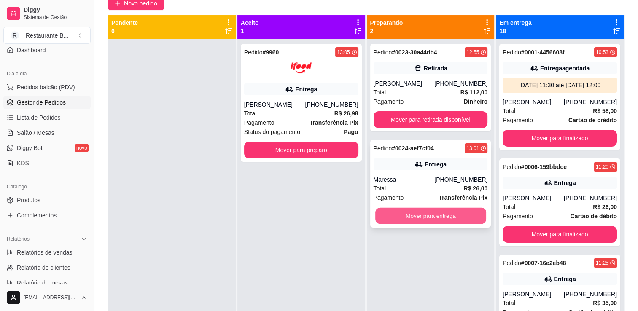
click at [447, 220] on button "Mover para entrega" at bounding box center [430, 216] width 111 height 16
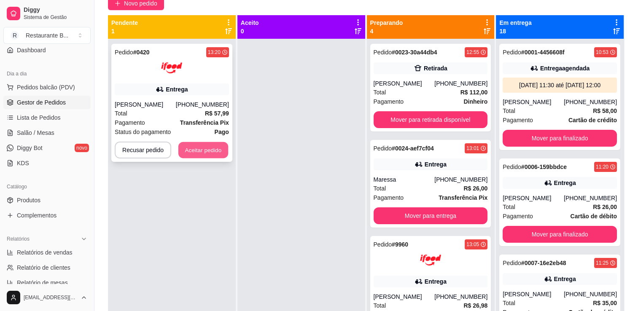
click at [215, 154] on button "Aceitar pedido" at bounding box center [203, 150] width 50 height 16
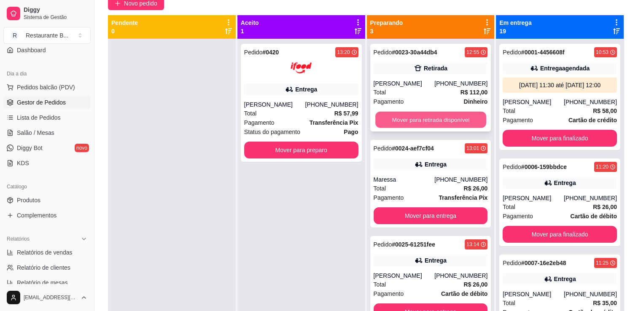
click at [426, 113] on button "Mover para retirada disponível" at bounding box center [430, 120] width 111 height 16
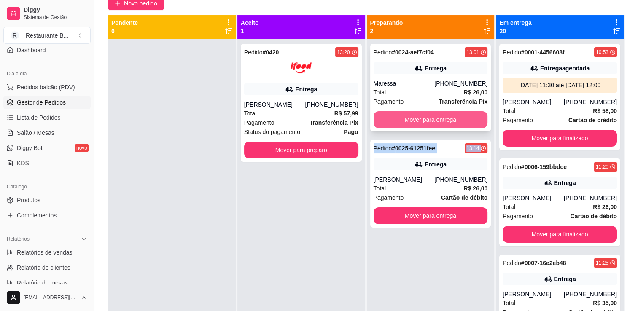
drag, startPoint x: 404, startPoint y: 154, endPoint x: 479, endPoint y: 121, distance: 82.2
click at [479, 121] on div "Pedido # 0024-aef7cf04 13:01 [GEOGRAPHIC_DATA] [PHONE_NUMBER] Total R$ 26,00 Pa…" at bounding box center [431, 194] width 128 height 311
click at [479, 121] on button "Mover para entrega" at bounding box center [430, 119] width 114 height 17
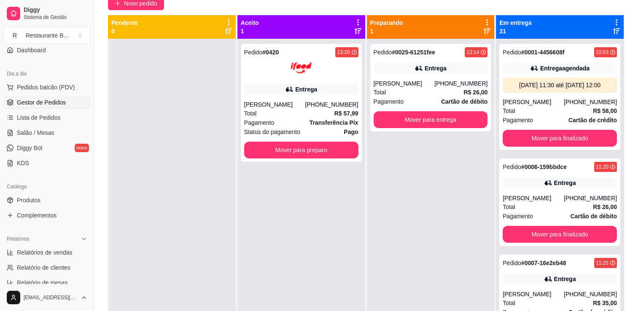
click at [432, 164] on div "Pedido # 0025-61251fee 13:14 Entrega [PERSON_NAME] [PHONE_NUMBER] Total R$ 26,0…" at bounding box center [431, 194] width 128 height 311
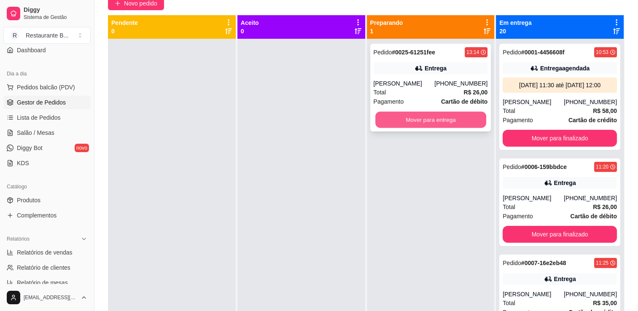
click at [453, 112] on button "Mover para entrega" at bounding box center [430, 120] width 111 height 16
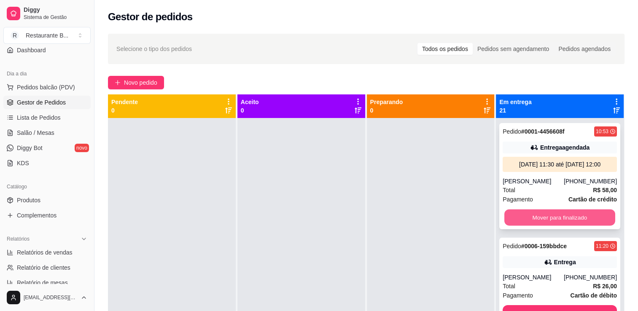
click at [568, 224] on button "Mover para finalizado" at bounding box center [559, 217] width 111 height 16
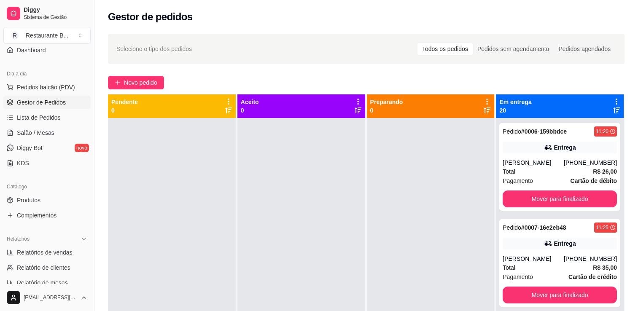
click at [568, 224] on div "Pedido # 0007-16e2eb48 11:25" at bounding box center [559, 228] width 114 height 10
click at [531, 197] on button "Mover para finalizado" at bounding box center [559, 198] width 114 height 17
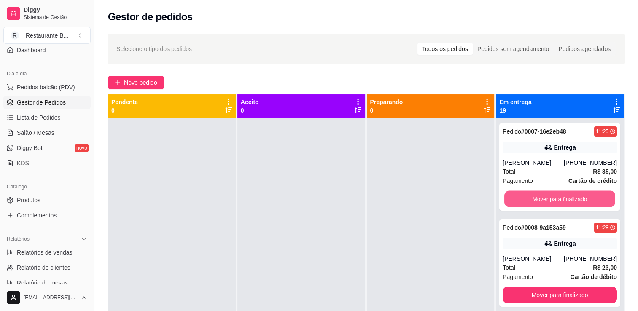
click at [531, 197] on button "Mover para finalizado" at bounding box center [559, 199] width 111 height 16
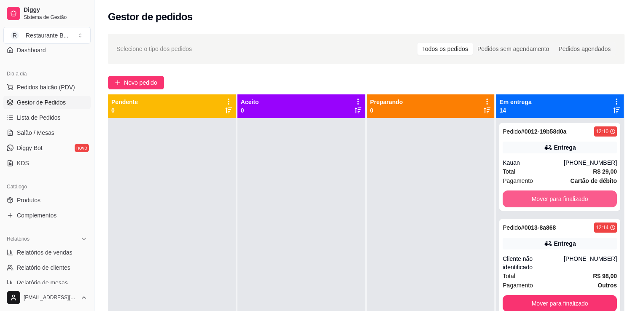
click at [531, 197] on button "Mover para finalizado" at bounding box center [559, 198] width 114 height 17
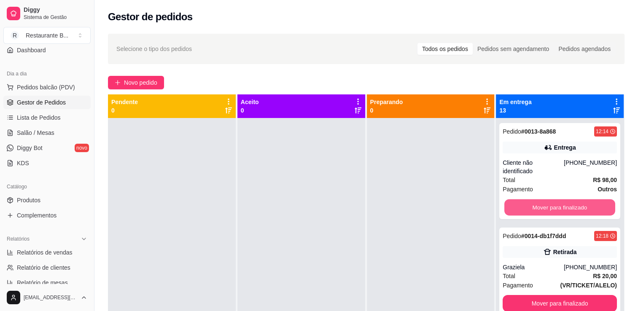
click at [531, 199] on button "Mover para finalizado" at bounding box center [559, 207] width 111 height 16
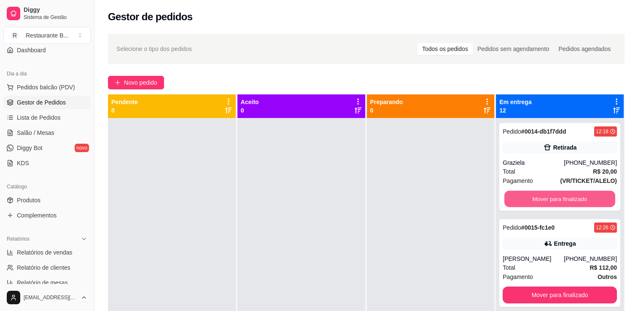
click at [531, 197] on button "Mover para finalizado" at bounding box center [559, 199] width 111 height 16
click at [531, 197] on button "Mover para finalizado" at bounding box center [559, 198] width 114 height 17
click at [531, 197] on button "Mover para finalizado" at bounding box center [559, 199] width 111 height 16
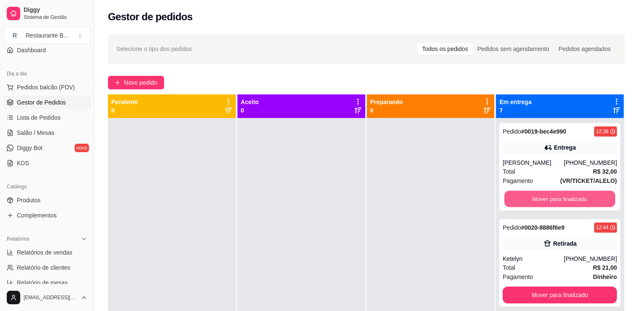
click at [531, 197] on button "Mover para finalizado" at bounding box center [559, 199] width 111 height 16
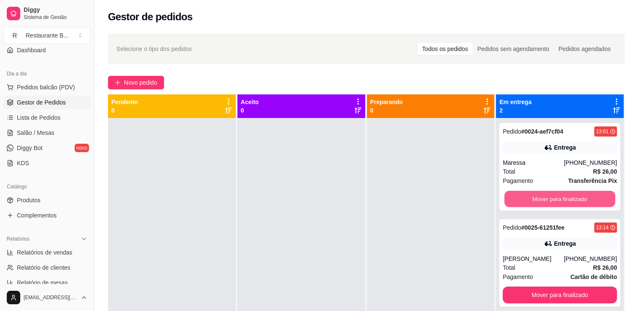
click at [531, 197] on button "Mover para finalizado" at bounding box center [559, 199] width 111 height 16
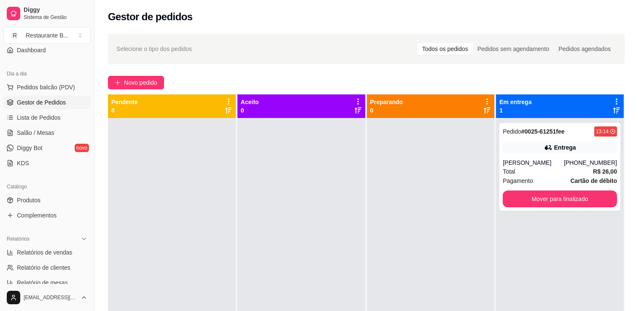
click at [491, 75] on div "Selecione o tipo dos pedidos Todos os pedidos Pedidos sem agendamento Pedidos a…" at bounding box center [365, 222] width 543 height 387
drag, startPoint x: 547, startPoint y: 67, endPoint x: 542, endPoint y: 75, distance: 9.5
click at [542, 75] on div "Selecione o tipo dos pedidos Todos os pedidos Pedidos sem agendamento Pedidos a…" at bounding box center [365, 222] width 543 height 387
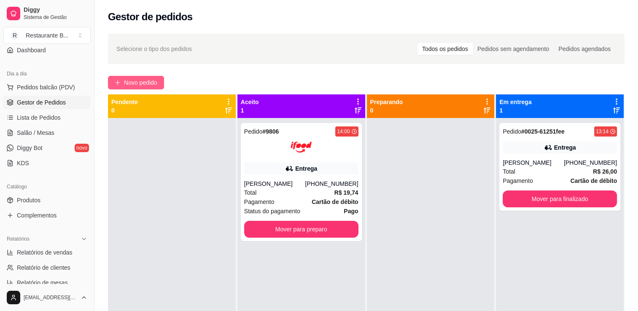
click at [131, 83] on span "Novo pedido" at bounding box center [140, 82] width 33 height 9
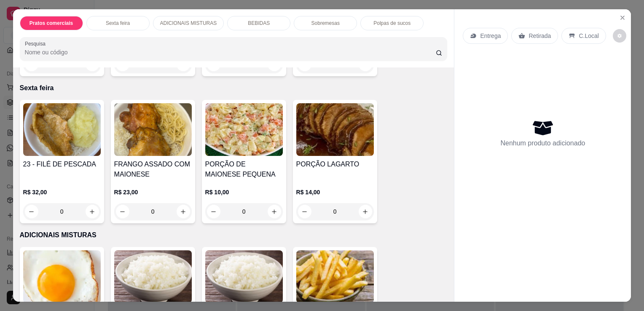
scroll to position [459, 0]
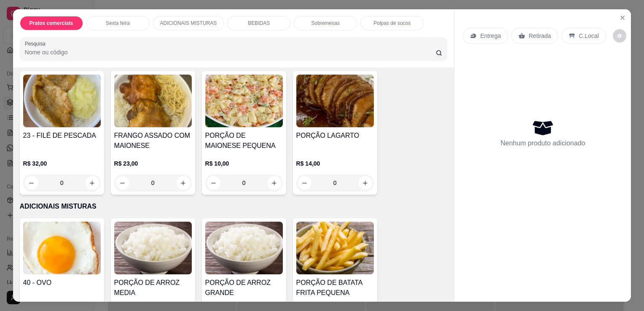
click at [91, 181] on div "0" at bounding box center [62, 182] width 78 height 17
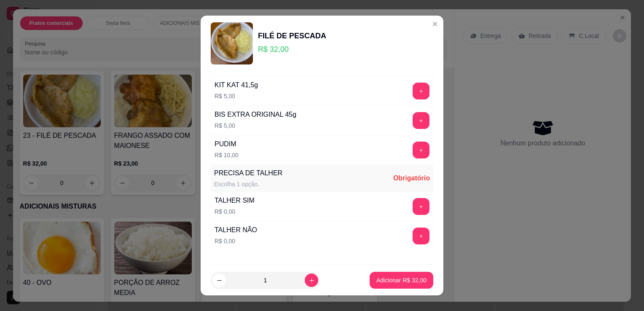
scroll to position [615, 0]
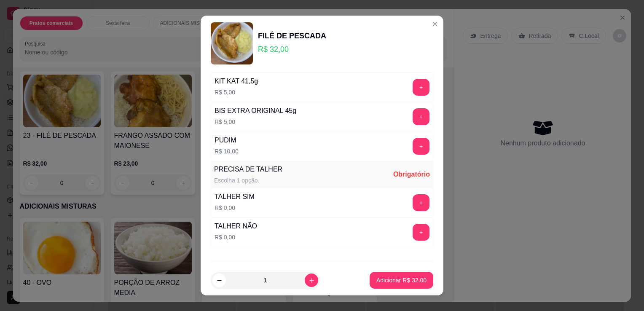
click at [335, 225] on div "PRECISA DE TALHER Escolha 1 opção. Obrigatório TALHER SIM R$ 0,00 + TALHER NÃO …" at bounding box center [322, 204] width 223 height 86
click at [413, 198] on button "+" at bounding box center [421, 203] width 16 height 16
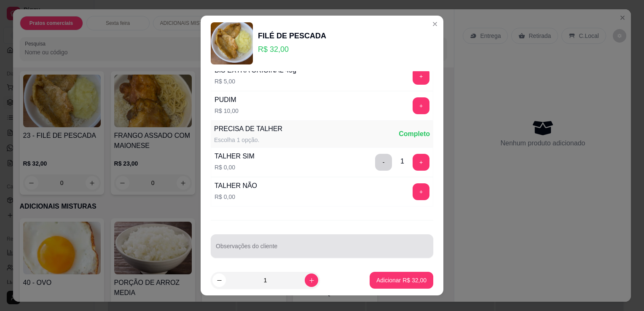
click at [297, 238] on div at bounding box center [322, 246] width 212 height 17
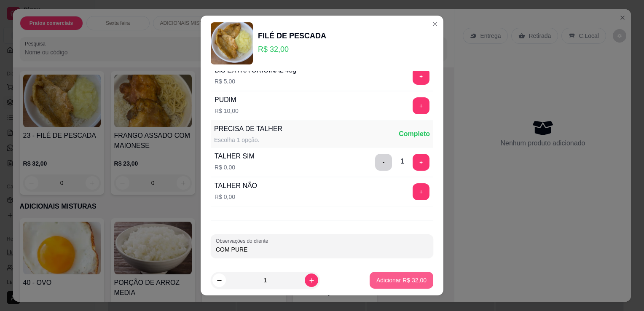
type input "COM PURE"
click at [384, 280] on p "Adicionar R$ 32,00" at bounding box center [401, 280] width 49 height 8
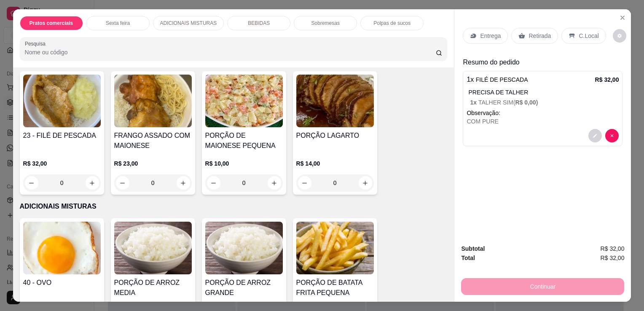
click at [480, 36] on p "Entrega" at bounding box center [490, 36] width 21 height 8
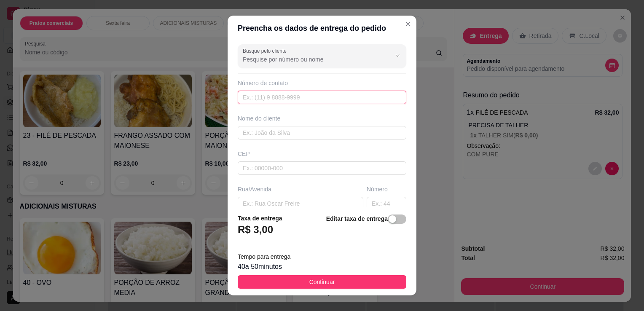
click at [288, 97] on input "text" at bounding box center [322, 97] width 169 height 13
type input "[PHONE_NUMBER]"
click at [279, 131] on input "text" at bounding box center [322, 132] width 169 height 13
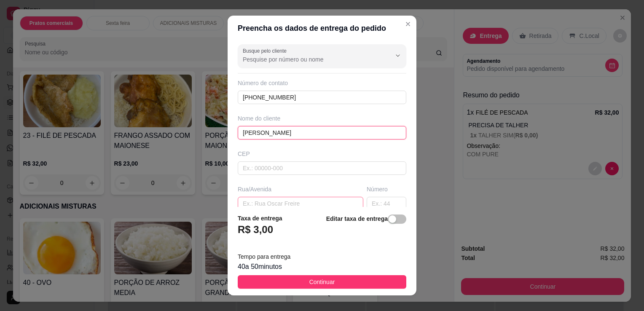
type input "[PERSON_NAME]"
click at [297, 198] on input "text" at bounding box center [301, 203] width 126 height 13
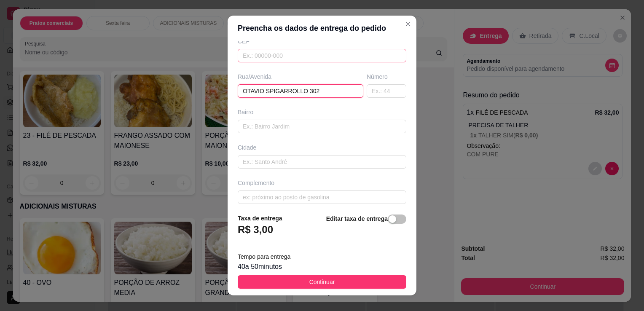
scroll to position [116, 0]
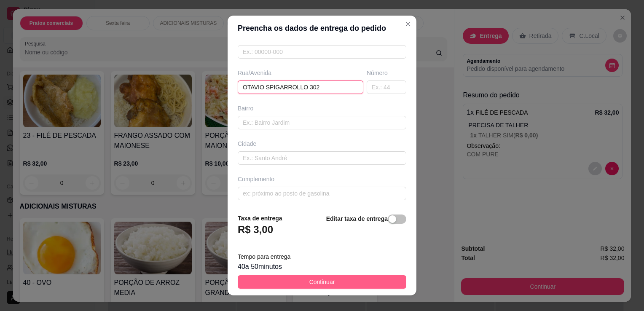
type input "OTAVIO SPIGARROLLO 302"
click at [352, 277] on button "Continuar" at bounding box center [322, 281] width 169 height 13
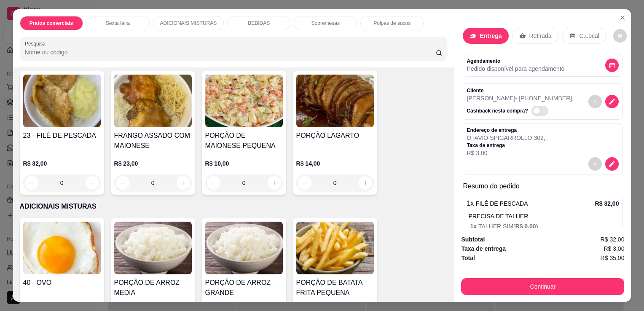
scroll to position [53, 0]
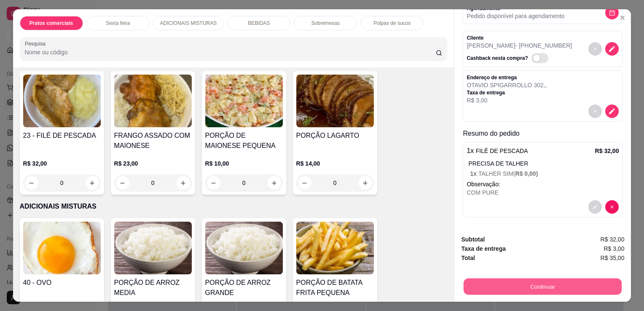
click at [561, 287] on button "Continuar" at bounding box center [543, 286] width 158 height 16
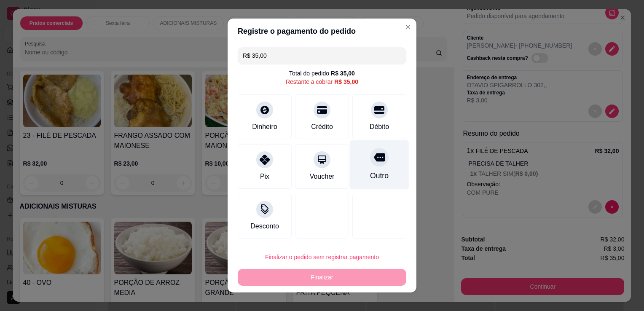
click at [379, 160] on div at bounding box center [379, 157] width 19 height 19
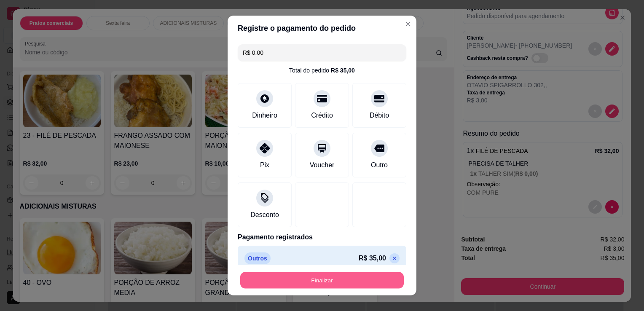
click at [381, 281] on button "Finalizar" at bounding box center [322, 280] width 164 height 16
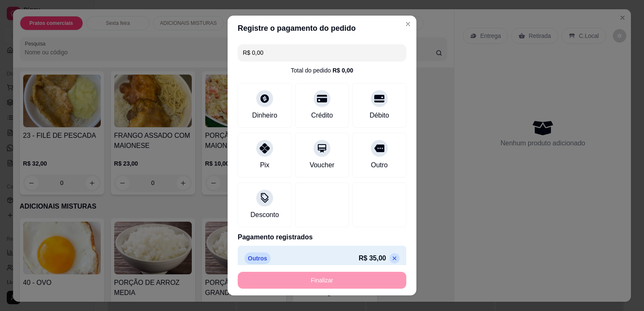
type input "-R$ 35,00"
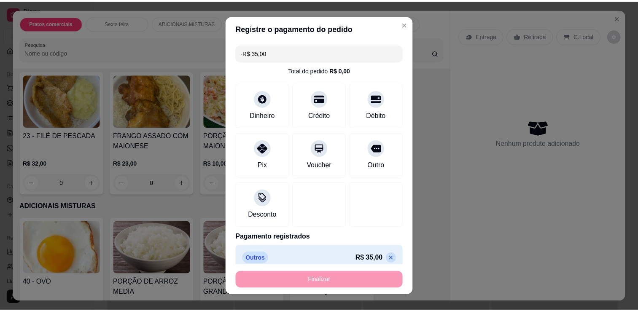
scroll to position [0, 0]
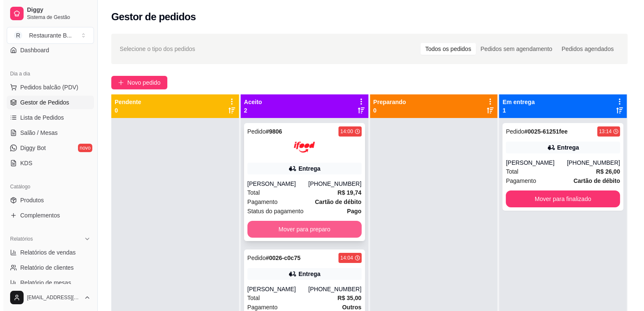
scroll to position [24, 0]
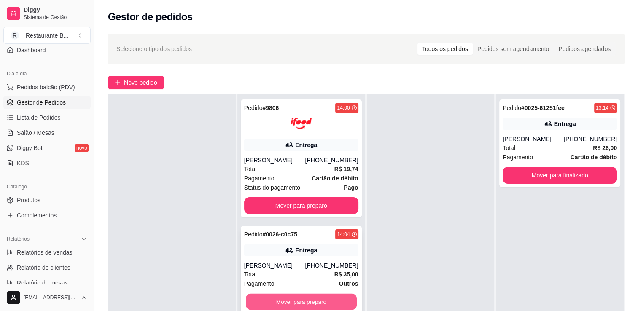
click at [313, 302] on button "Mover para preparo" at bounding box center [301, 302] width 111 height 16
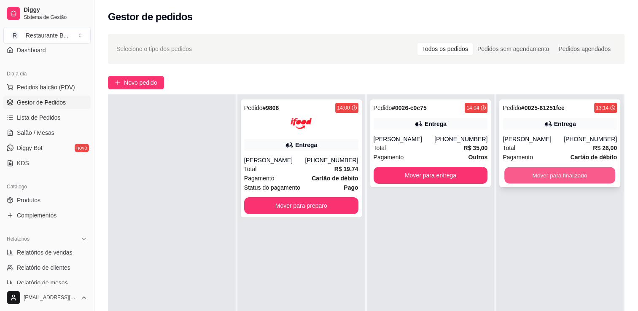
click at [529, 182] on button "Mover para finalizado" at bounding box center [559, 175] width 111 height 16
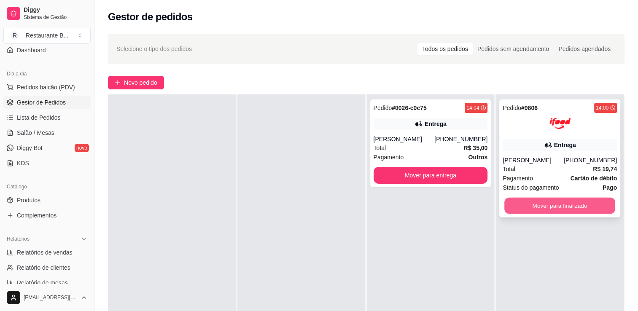
click at [546, 208] on button "Mover para finalizado" at bounding box center [559, 206] width 111 height 16
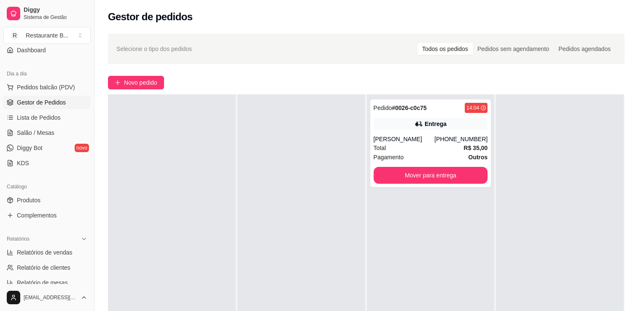
click at [290, 230] on div at bounding box center [301, 249] width 128 height 311
click at [447, 176] on button "Mover para entrega" at bounding box center [430, 175] width 114 height 17
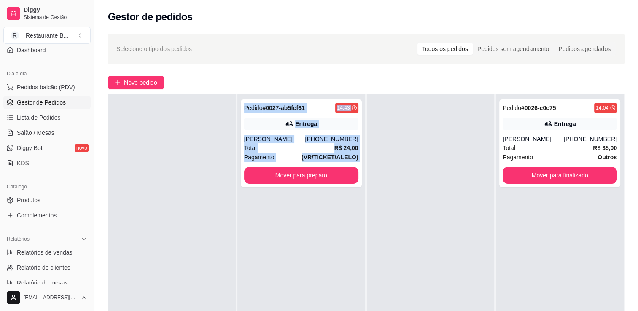
click at [282, 246] on div "Pedido # 0027-ab5fcf61 14:43 Entrega [PERSON_NAME] [PHONE_NUMBER] Total R$ 24,0…" at bounding box center [301, 249] width 128 height 311
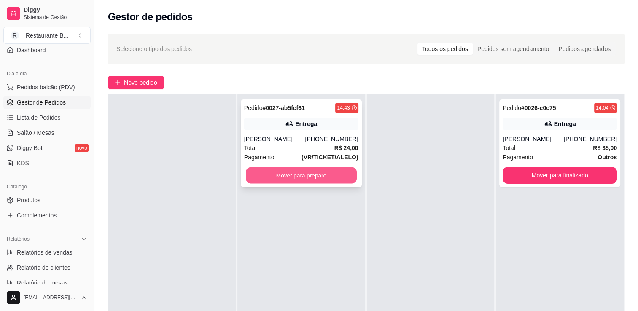
click at [322, 171] on button "Mover para preparo" at bounding box center [301, 175] width 111 height 16
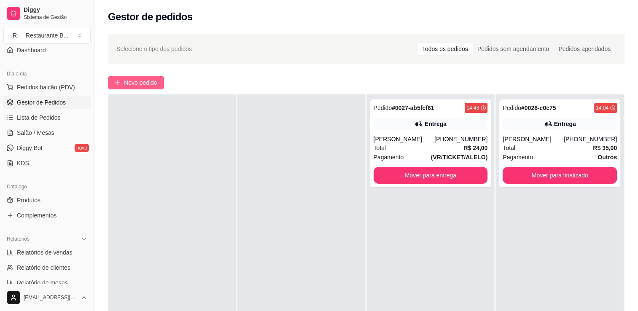
click at [157, 85] on span "Novo pedido" at bounding box center [140, 82] width 33 height 9
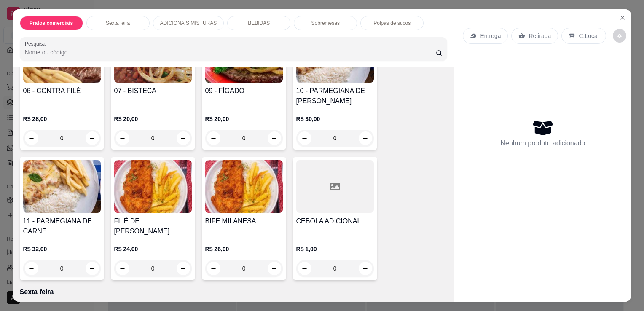
scroll to position [238, 0]
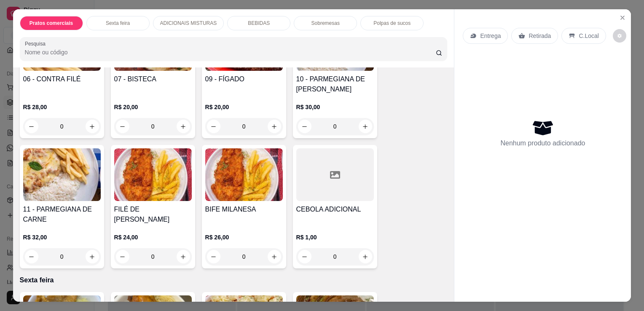
click at [270, 254] on div "0" at bounding box center [244, 256] width 78 height 17
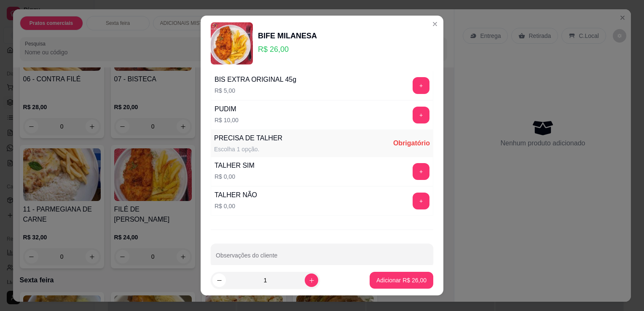
scroll to position [540, 0]
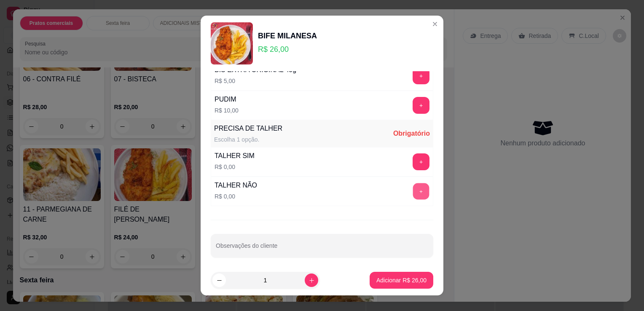
click at [413, 191] on button "+" at bounding box center [421, 191] width 16 height 16
click at [397, 280] on p "Adicionar R$ 26,00" at bounding box center [401, 280] width 49 height 8
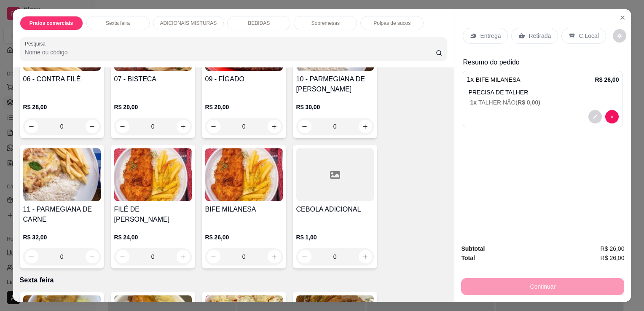
click at [365, 127] on div "0" at bounding box center [335, 126] width 78 height 17
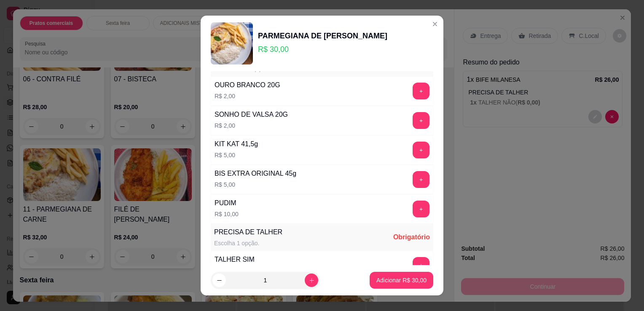
scroll to position [655, 0]
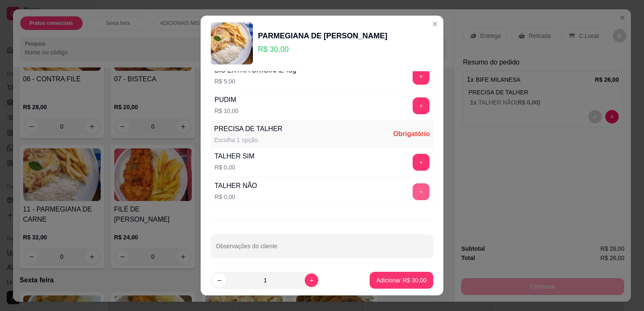
click at [413, 185] on button "+" at bounding box center [421, 191] width 17 height 17
click at [386, 279] on p "Adicionar R$ 30,00" at bounding box center [401, 280] width 49 height 8
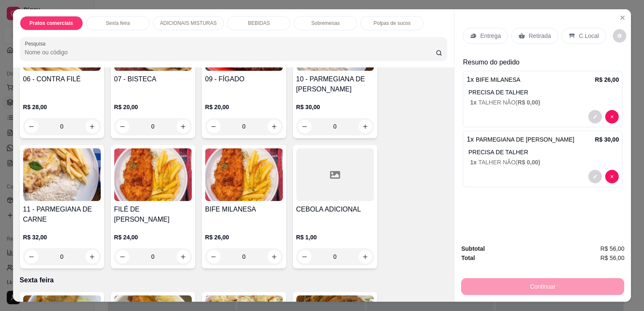
click at [494, 32] on p "Entrega" at bounding box center [490, 36] width 21 height 8
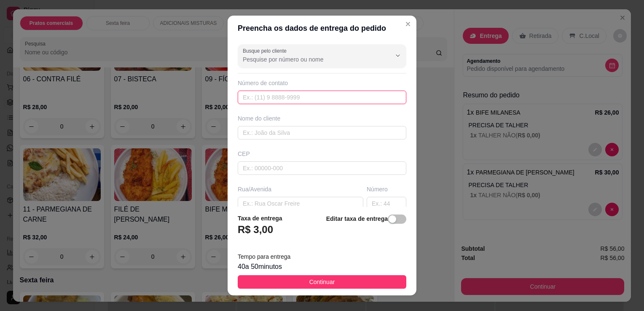
click at [271, 95] on input "text" at bounding box center [322, 97] width 169 height 13
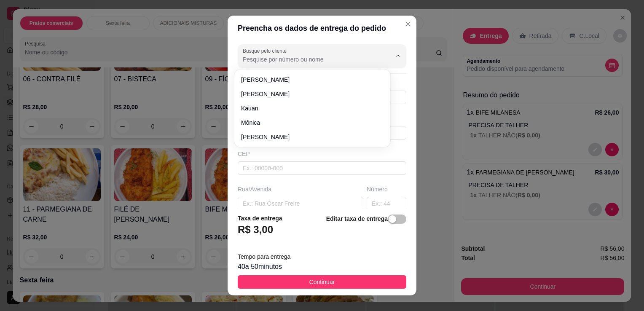
click at [302, 59] on input "Busque pelo cliente" at bounding box center [310, 59] width 135 height 8
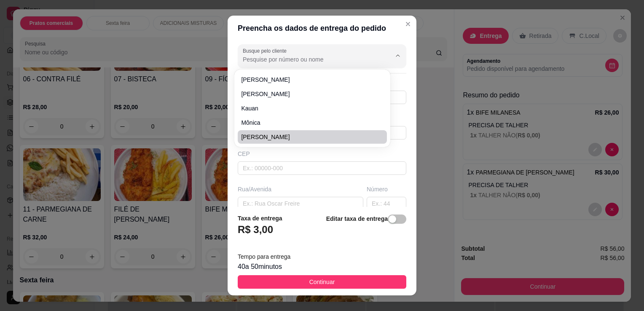
click at [295, 177] on div "Busque pelo cliente Número de contato Nome do cliente CEP Rua/[GEOGRAPHIC_DATA]" at bounding box center [322, 124] width 189 height 166
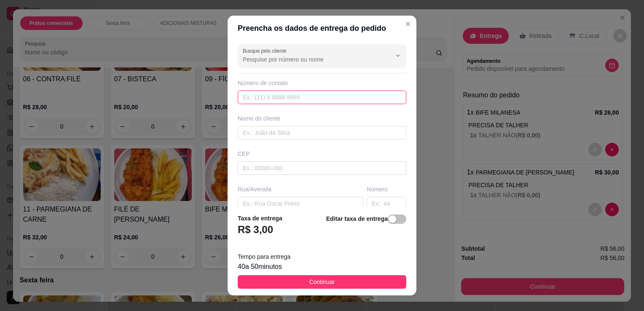
click at [300, 103] on input "text" at bounding box center [322, 97] width 169 height 13
type input "[PHONE_NUMBER]"
click at [277, 136] on input "text" at bounding box center [322, 132] width 169 height 13
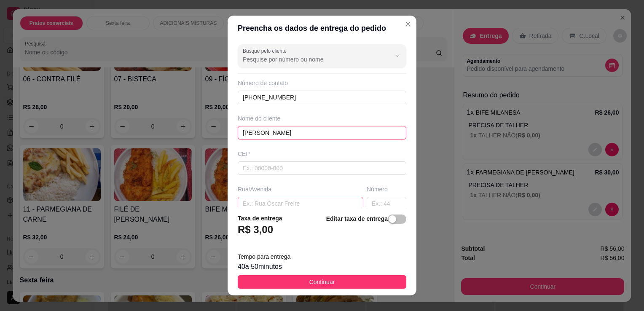
type input "[PERSON_NAME]"
click at [275, 203] on input "text" at bounding box center [301, 203] width 126 height 13
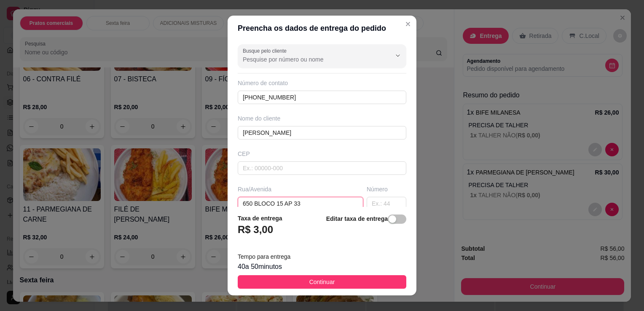
scroll to position [116, 0]
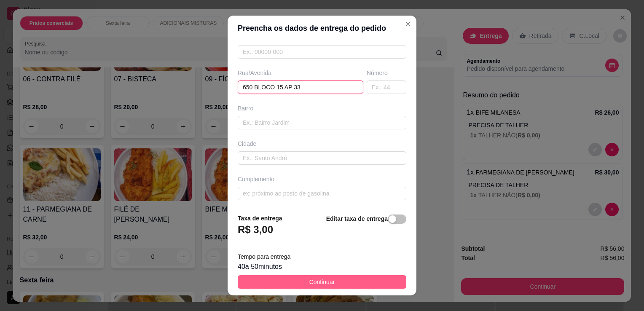
type input "650 BLOCO 15 AP 33"
click at [376, 284] on button "Continuar" at bounding box center [322, 281] width 169 height 13
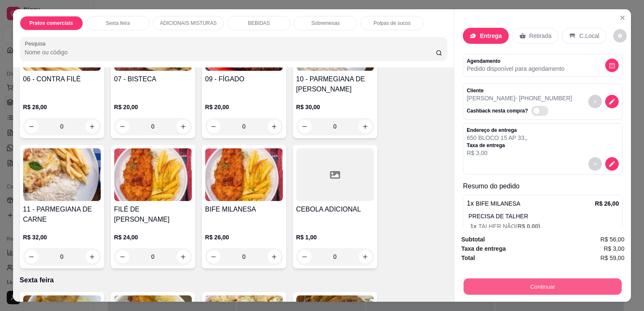
click at [500, 280] on button "Continuar" at bounding box center [543, 286] width 158 height 16
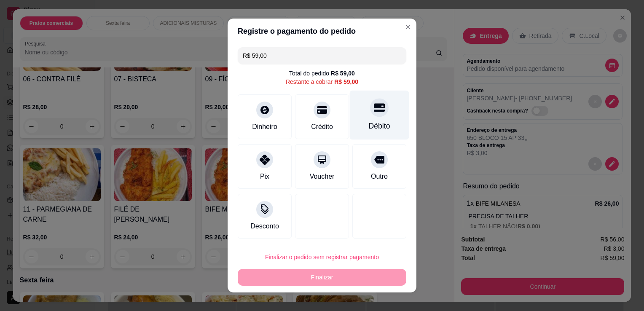
click at [370, 114] on div at bounding box center [379, 107] width 19 height 19
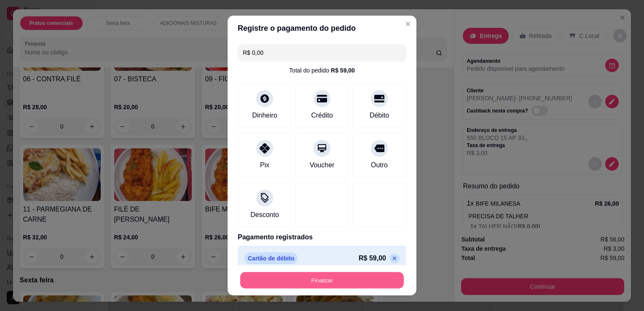
click at [372, 284] on button "Finalizar" at bounding box center [322, 280] width 164 height 16
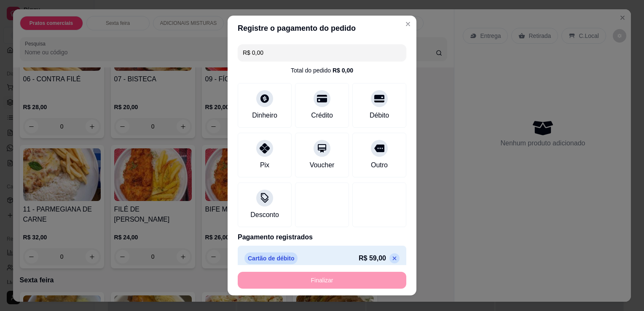
type input "-R$ 59,00"
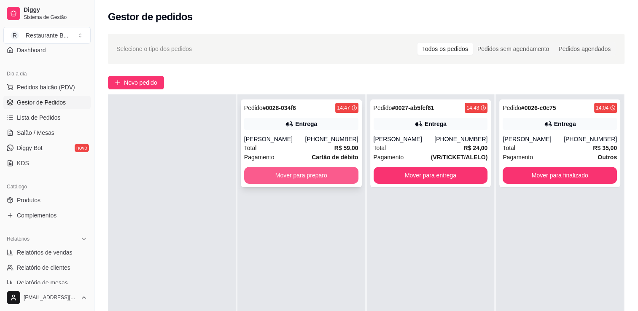
click at [315, 172] on button "Mover para preparo" at bounding box center [301, 175] width 114 height 17
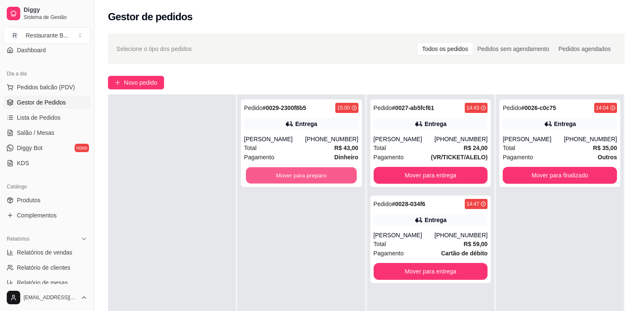
click at [315, 172] on button "Mover para preparo" at bounding box center [301, 175] width 111 height 16
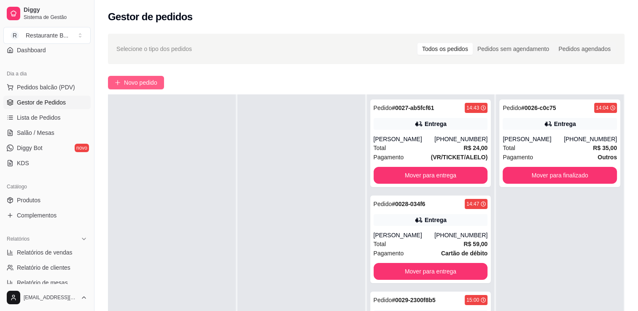
click at [134, 88] on button "Novo pedido" at bounding box center [136, 82] width 56 height 13
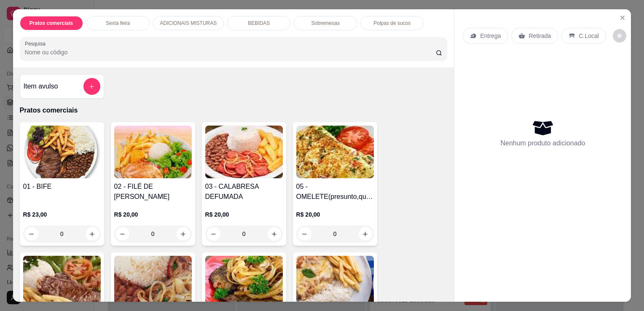
click at [8, 37] on div "Pratos comerciais Sexta feira ADICIONAIS MISTURAS BEBIDAS Sobremesas Polpas de …" at bounding box center [322, 155] width 644 height 311
click at [3, 31] on div "Pratos comerciais Sexta feira ADICIONAIS MISTURAS BEBIDAS Sobremesas Polpas de …" at bounding box center [322, 155] width 644 height 311
click at [621, 14] on icon "Close" at bounding box center [622, 17] width 7 height 7
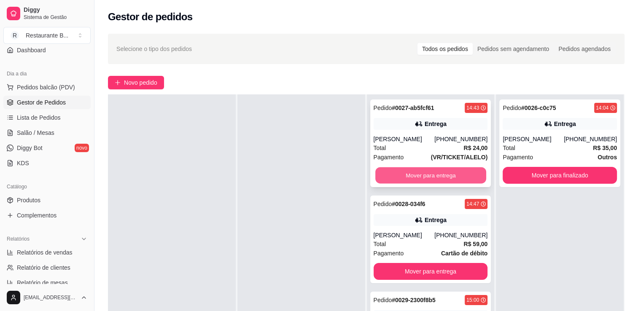
click at [429, 173] on button "Mover para entrega" at bounding box center [430, 175] width 111 height 16
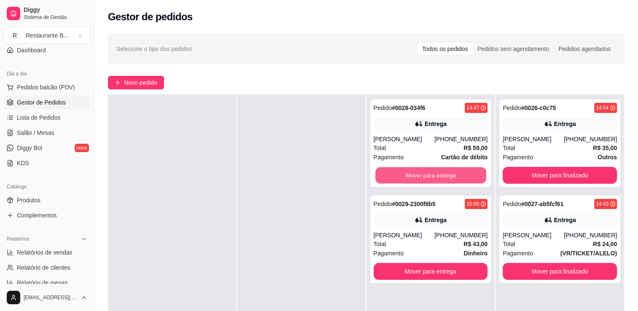
click at [429, 173] on button "Mover para entrega" at bounding box center [430, 175] width 111 height 16
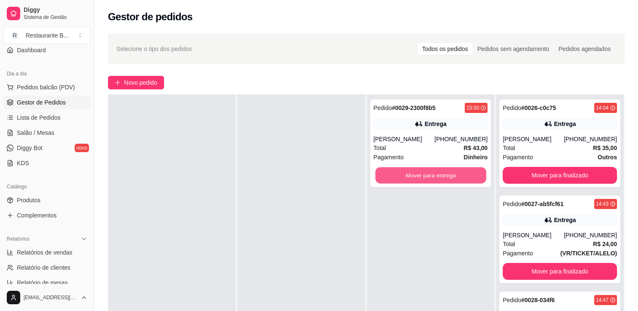
click at [429, 173] on button "Mover para entrega" at bounding box center [430, 175] width 111 height 16
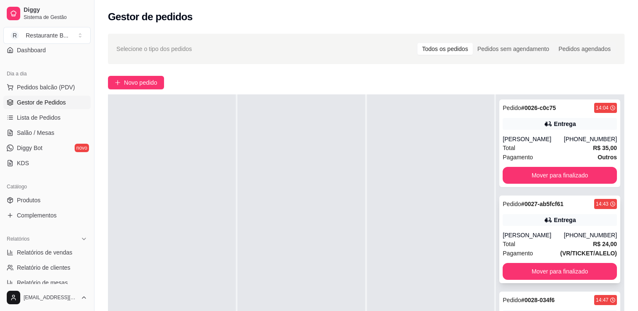
click at [553, 245] on div "Total R$ 24,00" at bounding box center [559, 243] width 114 height 9
click at [542, 136] on div "[PERSON_NAME]" at bounding box center [532, 139] width 61 height 8
click at [552, 165] on div "Pedido # 0026-c0c75 14:04 Entrega [PERSON_NAME] [PHONE_NUMBER] Total R$ 35,00 P…" at bounding box center [559, 143] width 121 height 88
click at [552, 171] on button "Mover para finalizado" at bounding box center [559, 175] width 111 height 16
click at [553, 226] on div "Pedido # 0028-034f6 14:47 Entrega [PERSON_NAME] [PHONE_NUMBER] Total R$ 59,00 P…" at bounding box center [559, 240] width 121 height 88
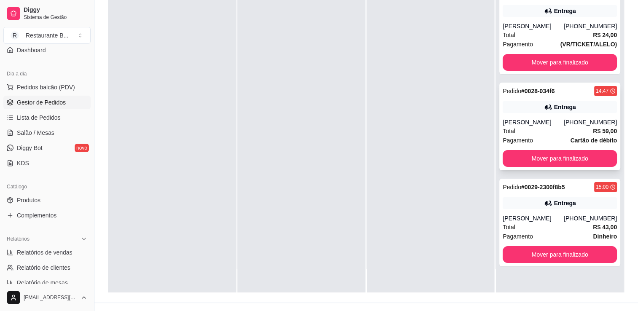
scroll to position [116, 0]
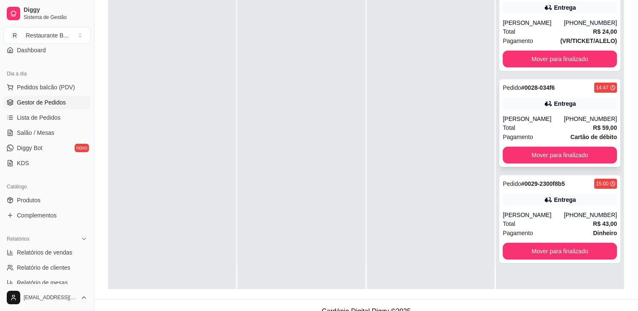
click at [526, 236] on span "Pagamento" at bounding box center [517, 232] width 30 height 9
click at [577, 6] on div "Entrega" at bounding box center [559, 8] width 114 height 12
click at [428, 163] on div at bounding box center [431, 133] width 128 height 311
click at [532, 231] on div "Pagamento Dinheiro" at bounding box center [559, 232] width 114 height 9
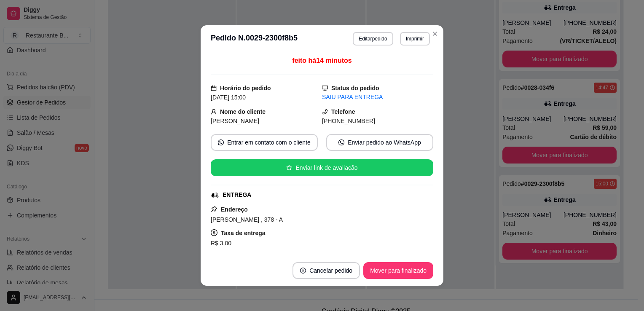
click at [399, 136] on button "Enviar pedido ao WhatsApp" at bounding box center [379, 142] width 107 height 17
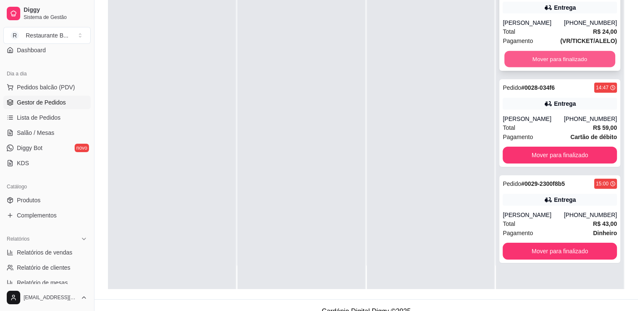
click at [524, 65] on button "Mover para finalizado" at bounding box center [559, 59] width 111 height 16
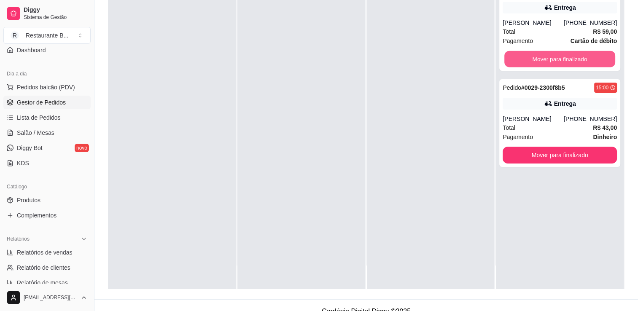
click at [524, 65] on button "Mover para finalizado" at bounding box center [559, 59] width 111 height 16
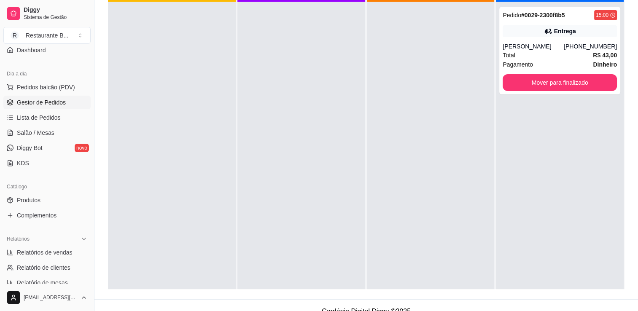
scroll to position [0, 0]
